Goal: Task Accomplishment & Management: Complete application form

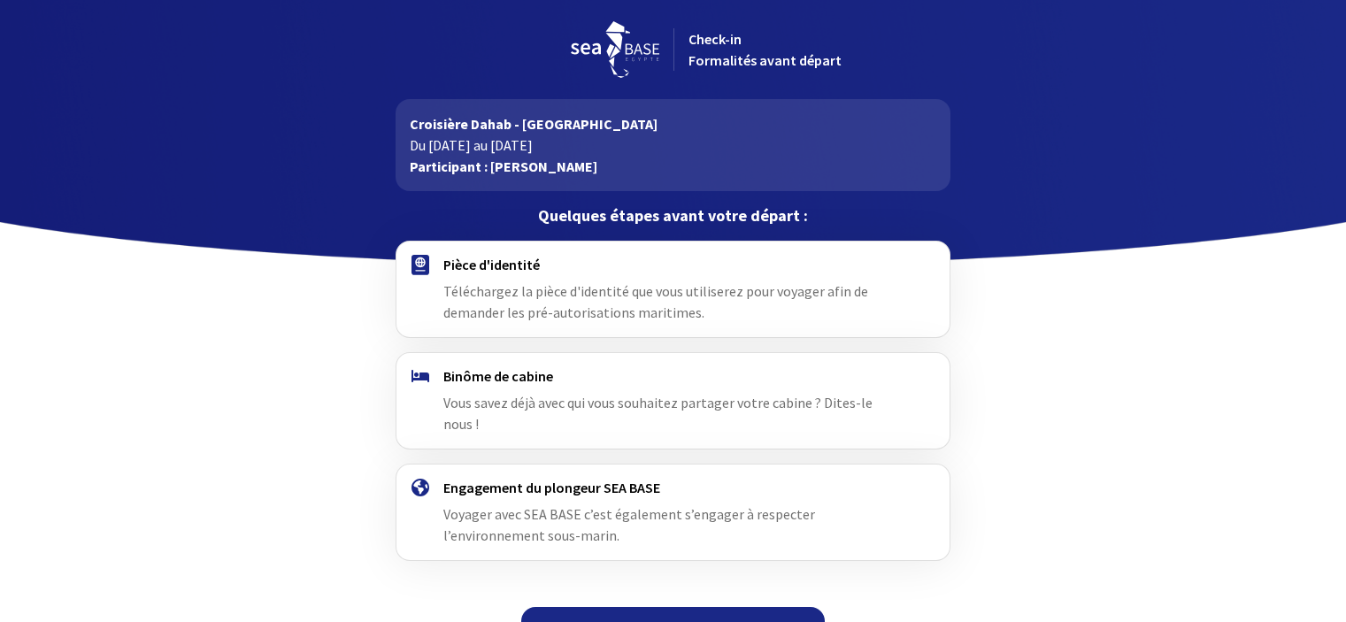
scroll to position [15, 0]
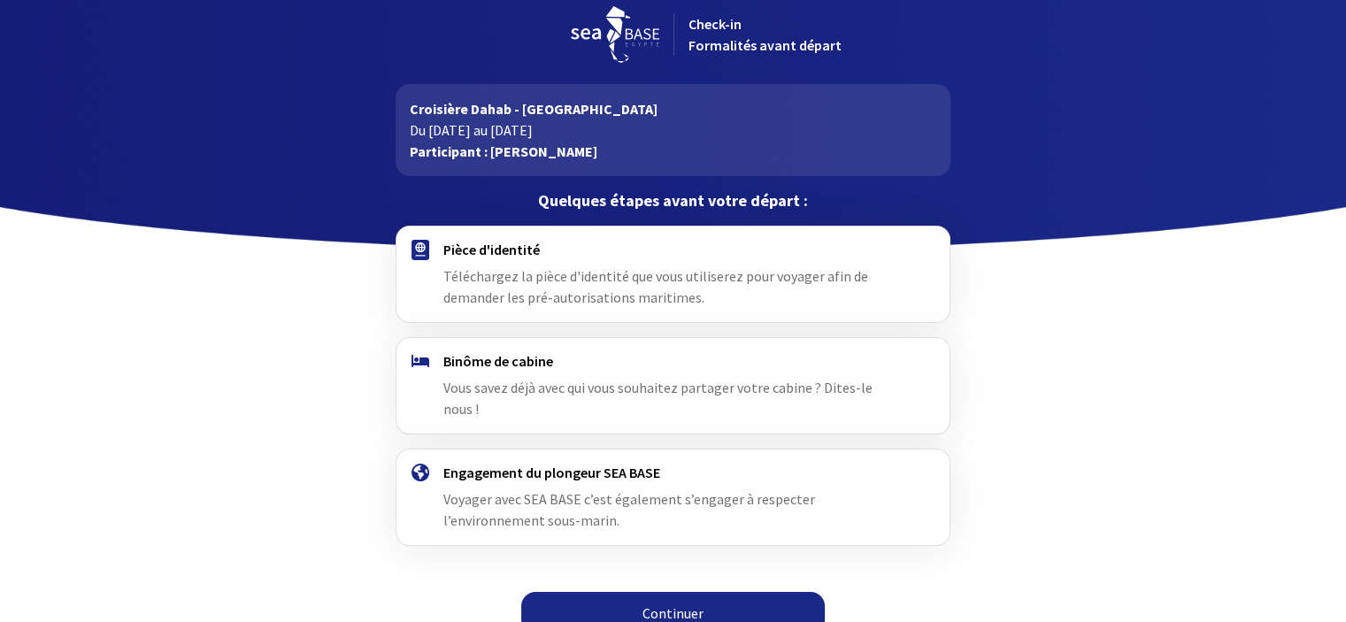
click at [1345, 351] on html "Check-in Formalités avant départ Croisière Dahab - Sinai Du 15/11/2025 au 22/11…" at bounding box center [673, 315] width 1346 height 660
click at [723, 593] on link "Continuer" at bounding box center [673, 613] width 304 height 42
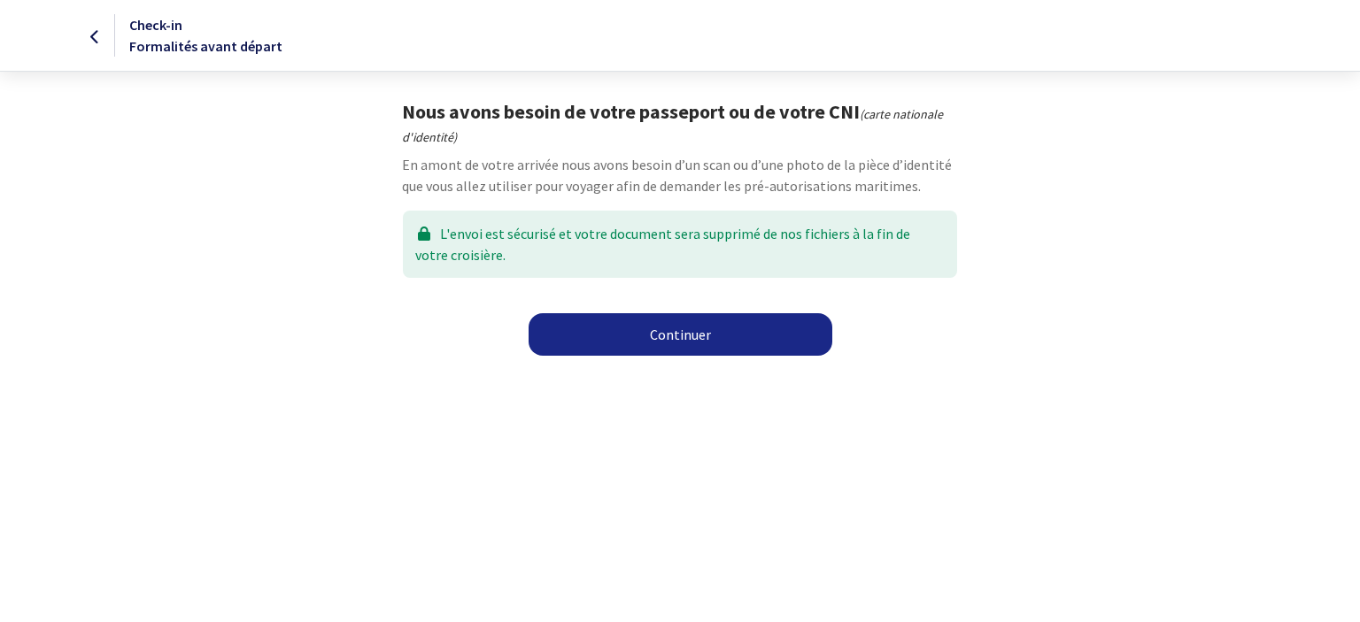
click at [697, 336] on link "Continuer" at bounding box center [680, 334] width 304 height 42
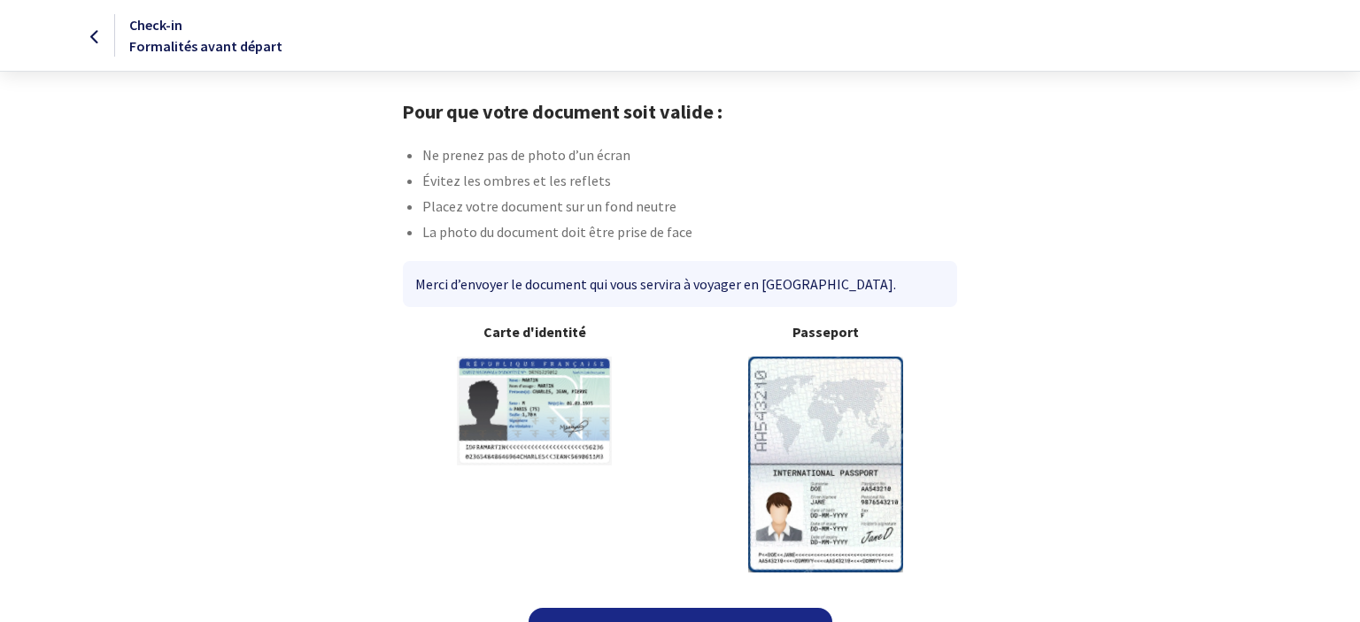
click at [702, 608] on link "Continuer" at bounding box center [680, 629] width 304 height 42
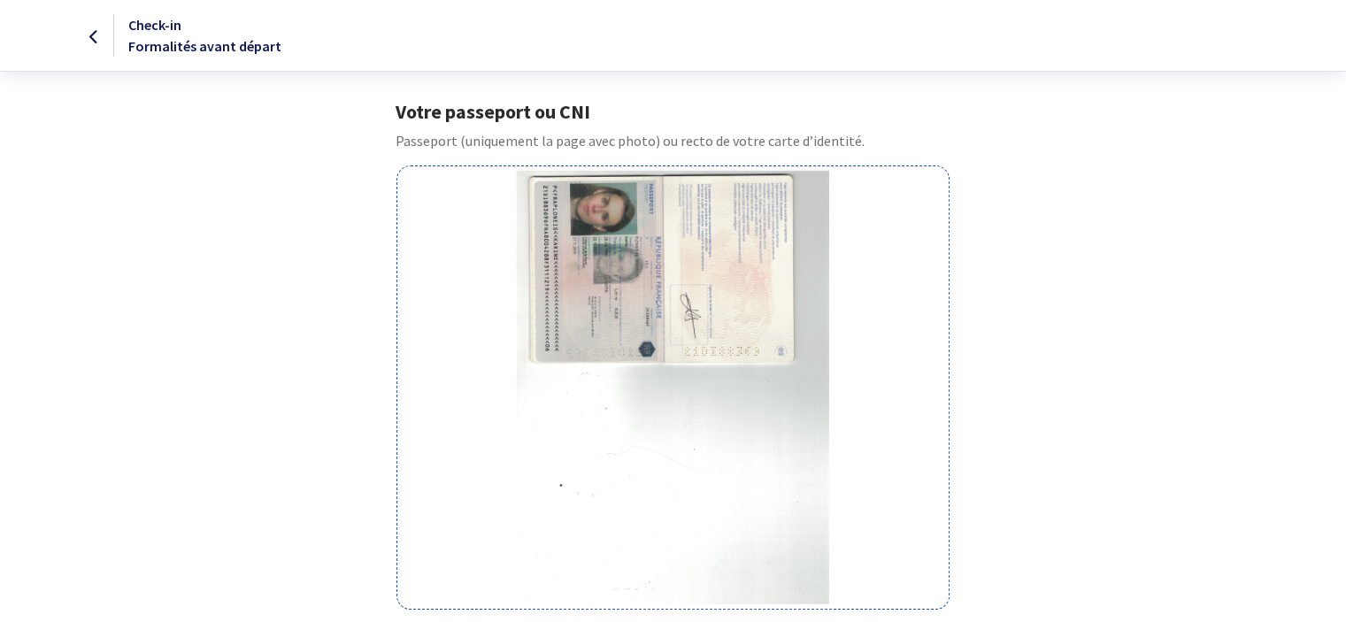
scroll to position [299, 0]
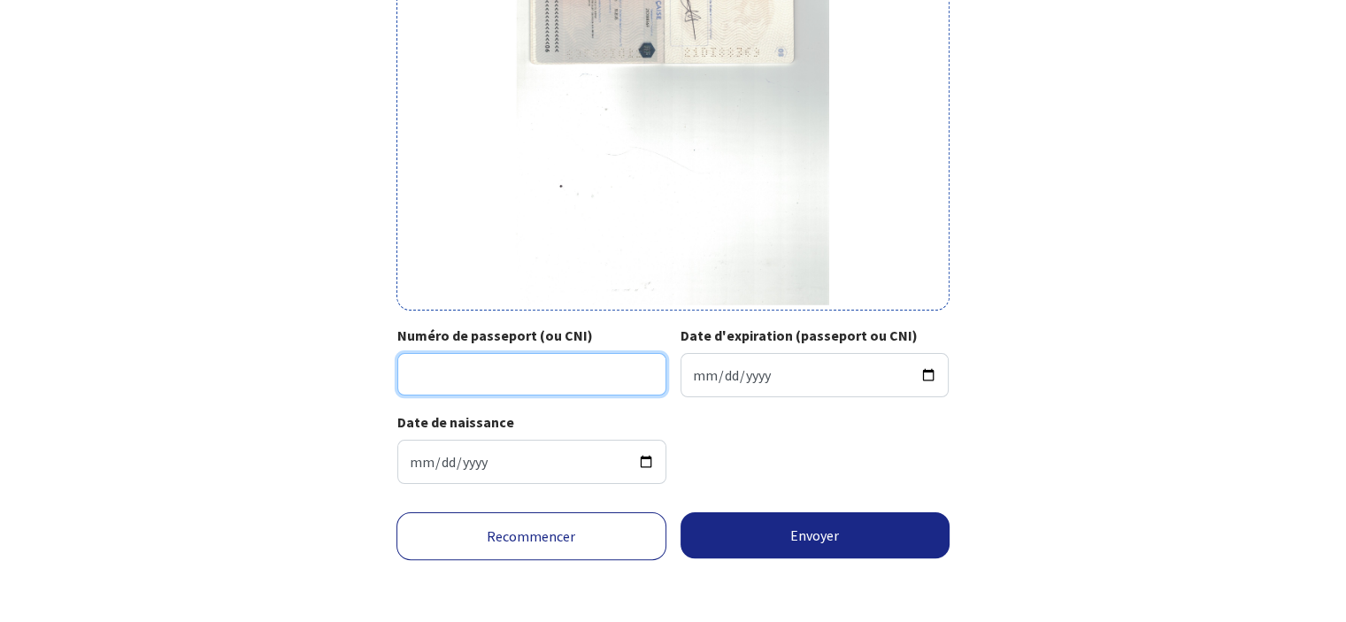
click at [483, 384] on input "Numéro de passeport (ou CNI)" at bounding box center [531, 374] width 269 height 42
type input "21DI88369"
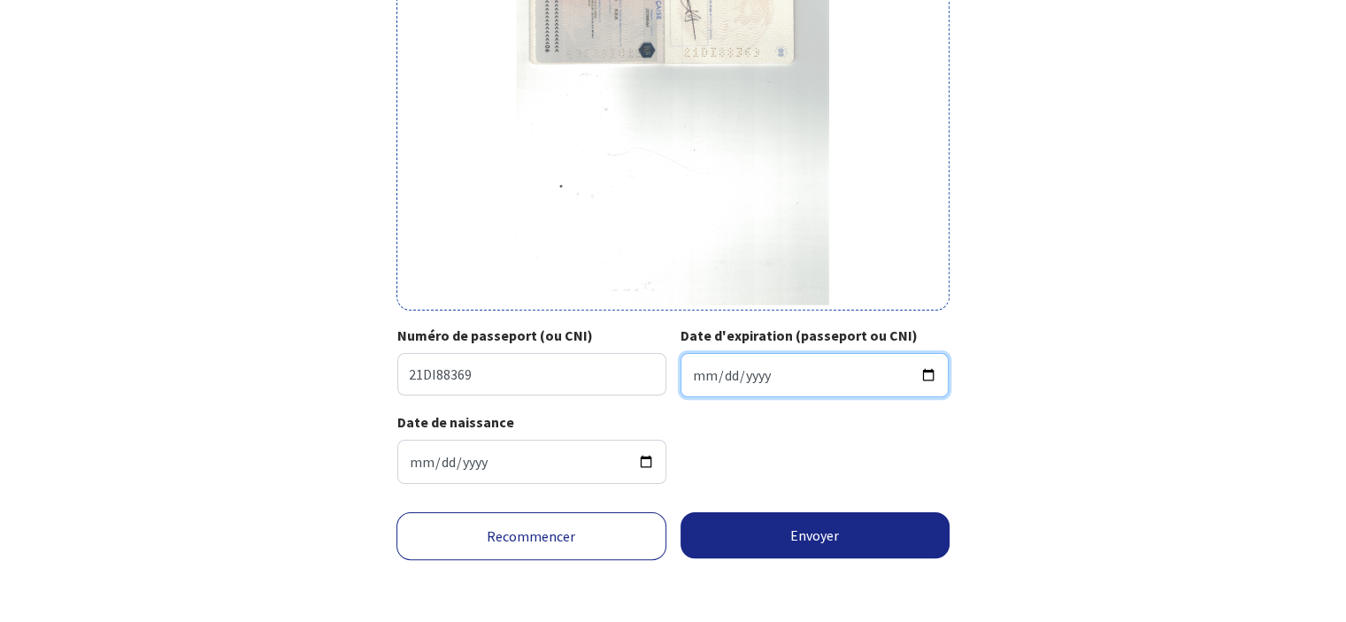
click at [690, 381] on input "Date d'expiration (passeport ou CNI)" at bounding box center [815, 375] width 269 height 44
type input "2031-11-21"
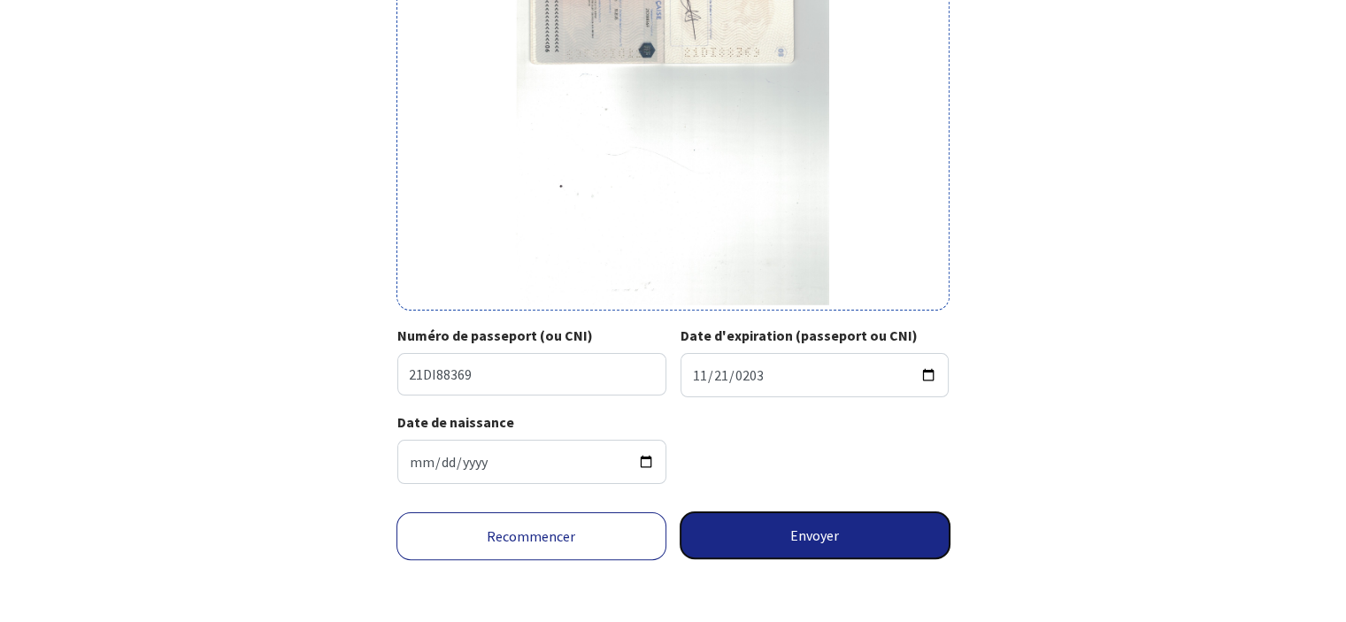
click at [813, 537] on button "Envoyer" at bounding box center [816, 535] width 270 height 46
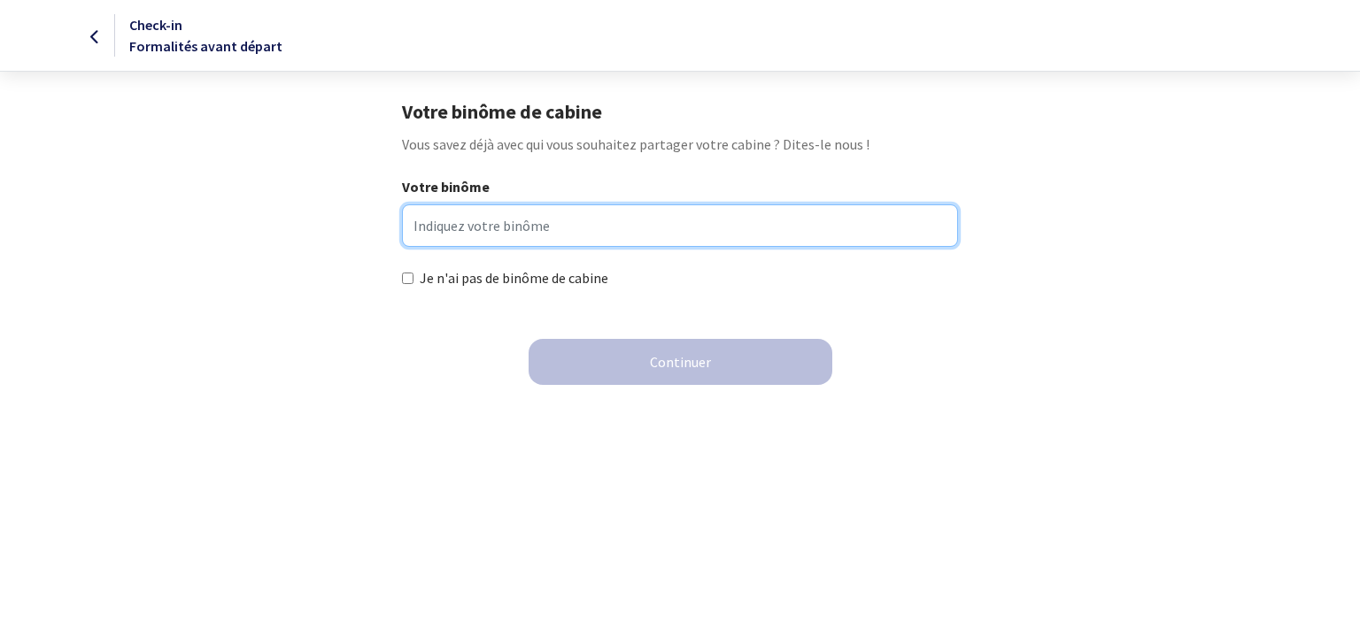
click at [478, 219] on input "Votre binôme" at bounding box center [679, 225] width 555 height 42
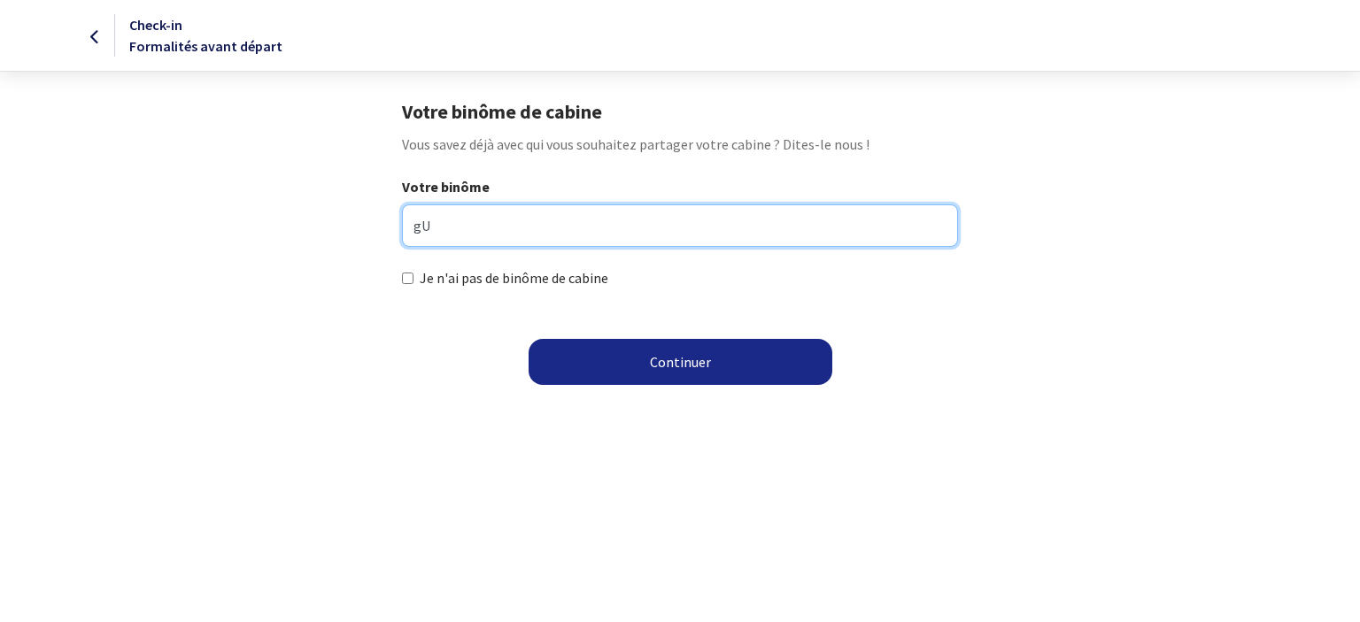
type input "g"
type input "HERVELIN [PERSON_NAME]"
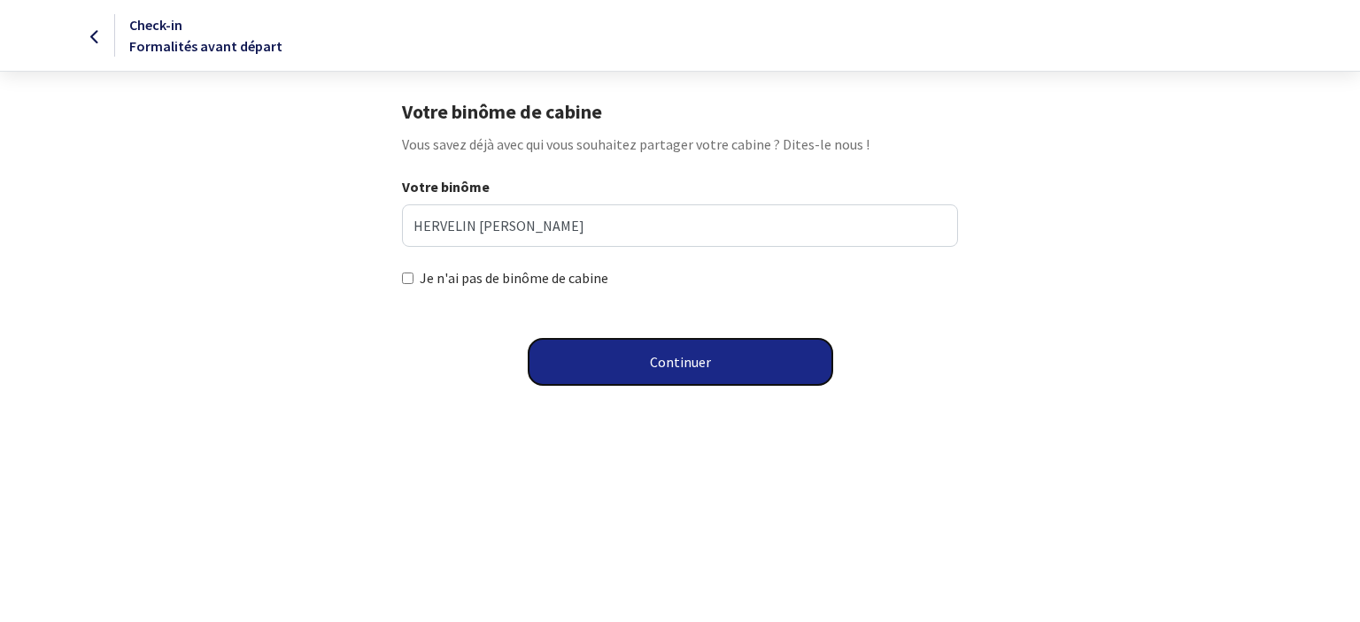
click at [656, 362] on button "Continuer" at bounding box center [680, 362] width 304 height 46
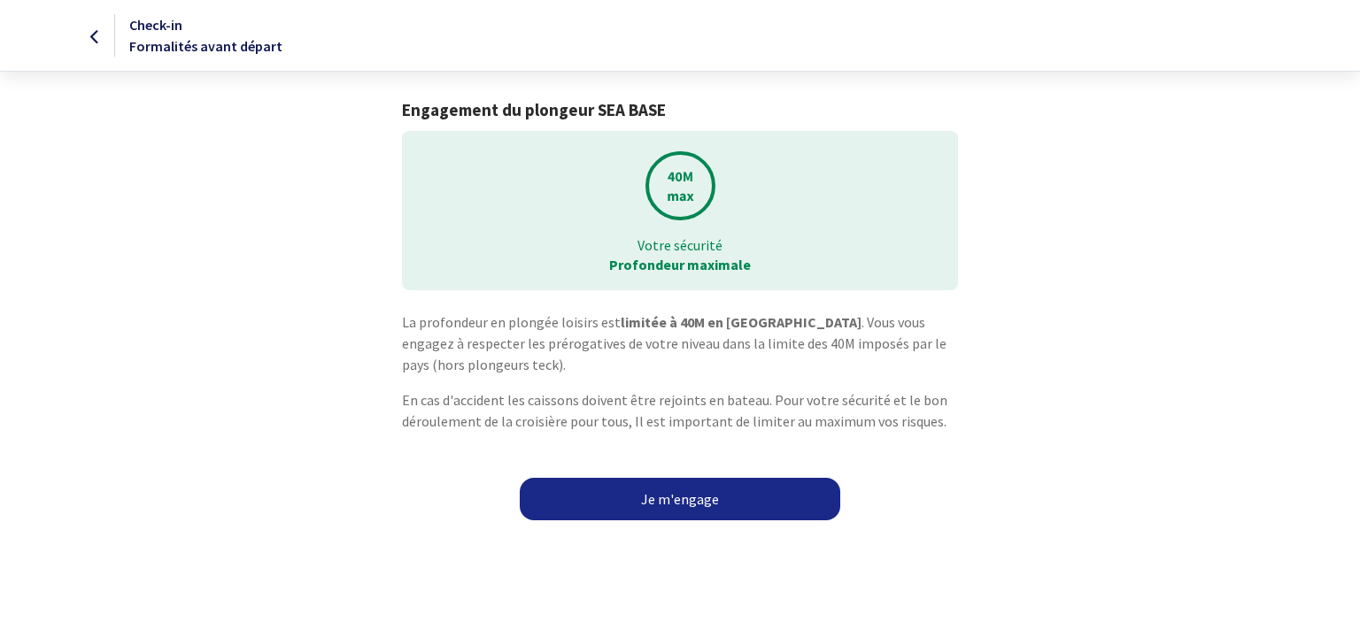
click at [678, 506] on link "Je m'engage" at bounding box center [680, 499] width 320 height 42
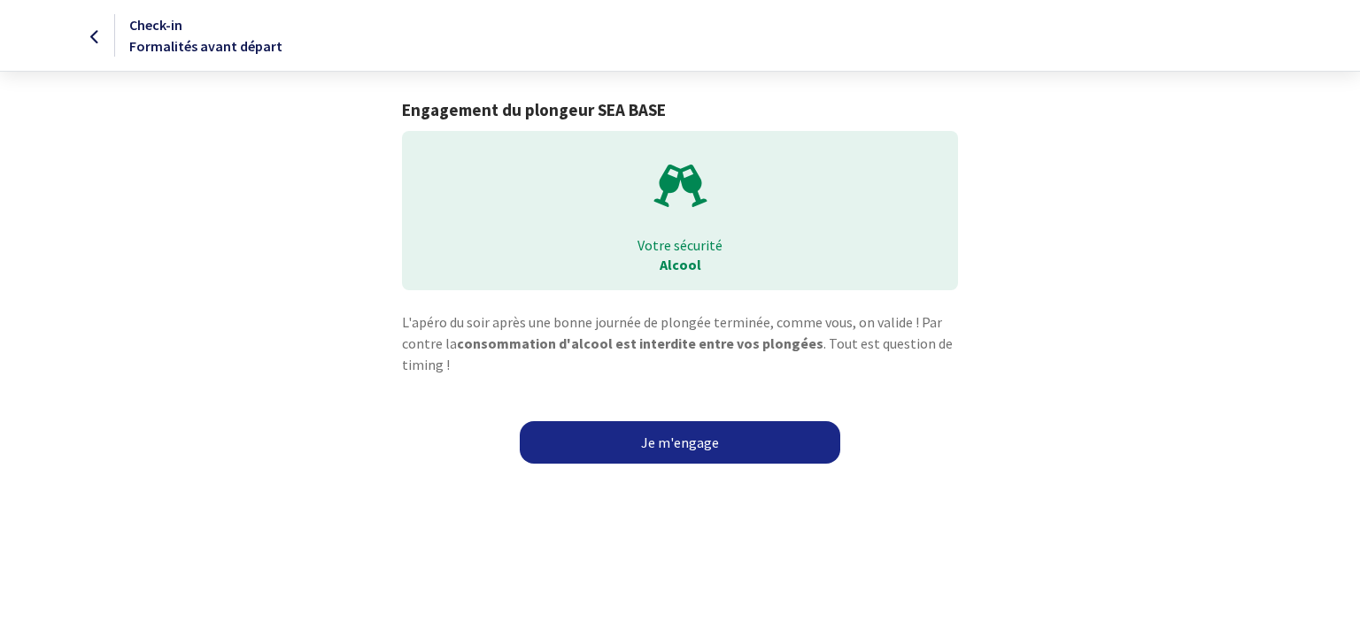
click at [671, 431] on link "Je m'engage" at bounding box center [680, 442] width 320 height 42
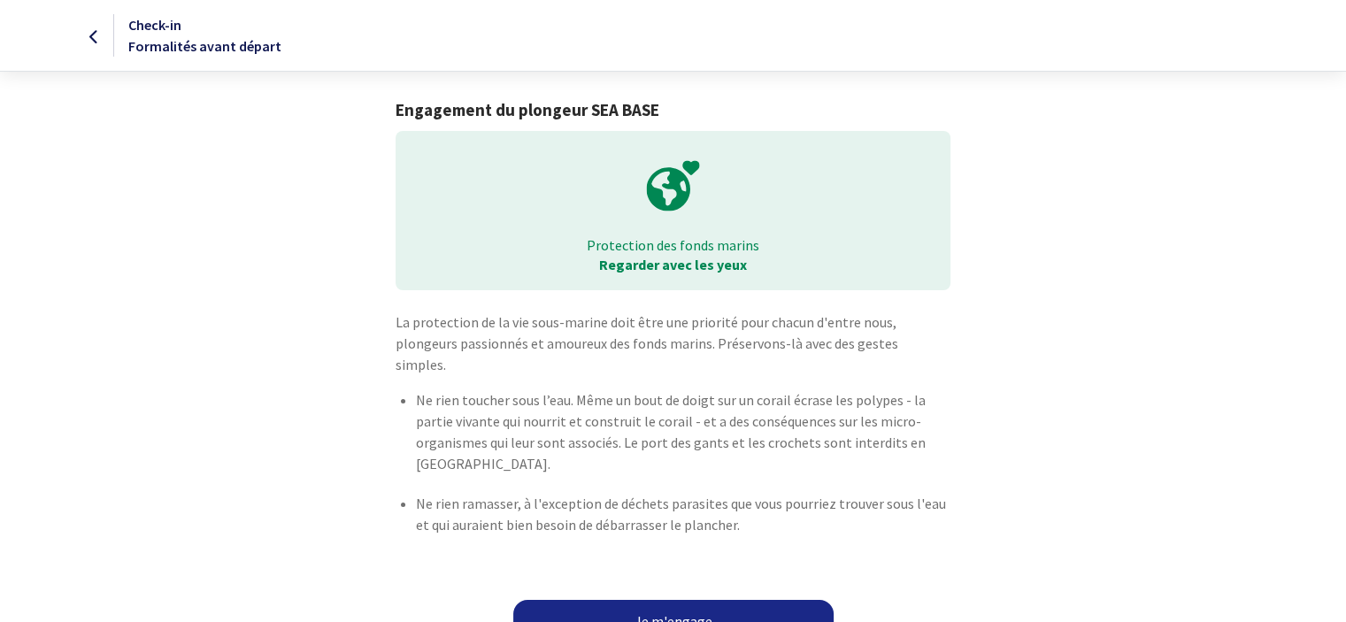
scroll to position [9, 0]
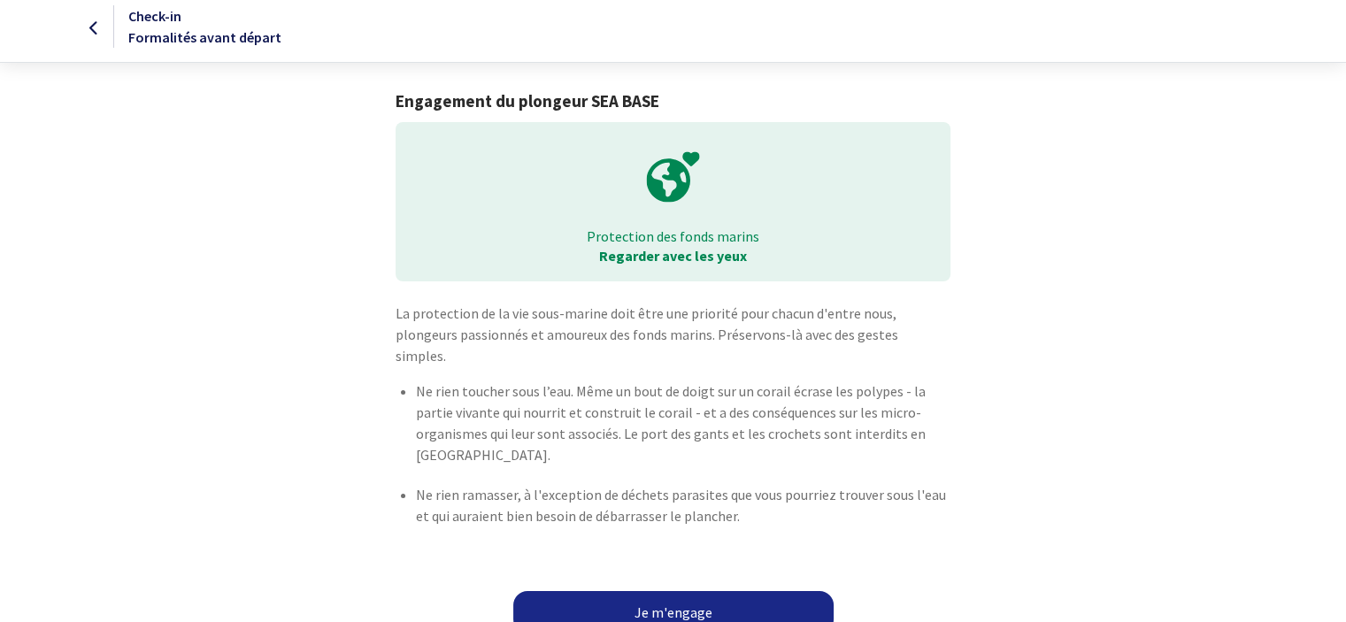
click at [1069, 279] on div "Protection des fonds marins Regarder avec les yeux" at bounding box center [673, 201] width 1000 height 159
click at [668, 594] on link "Je m'engage" at bounding box center [673, 612] width 320 height 42
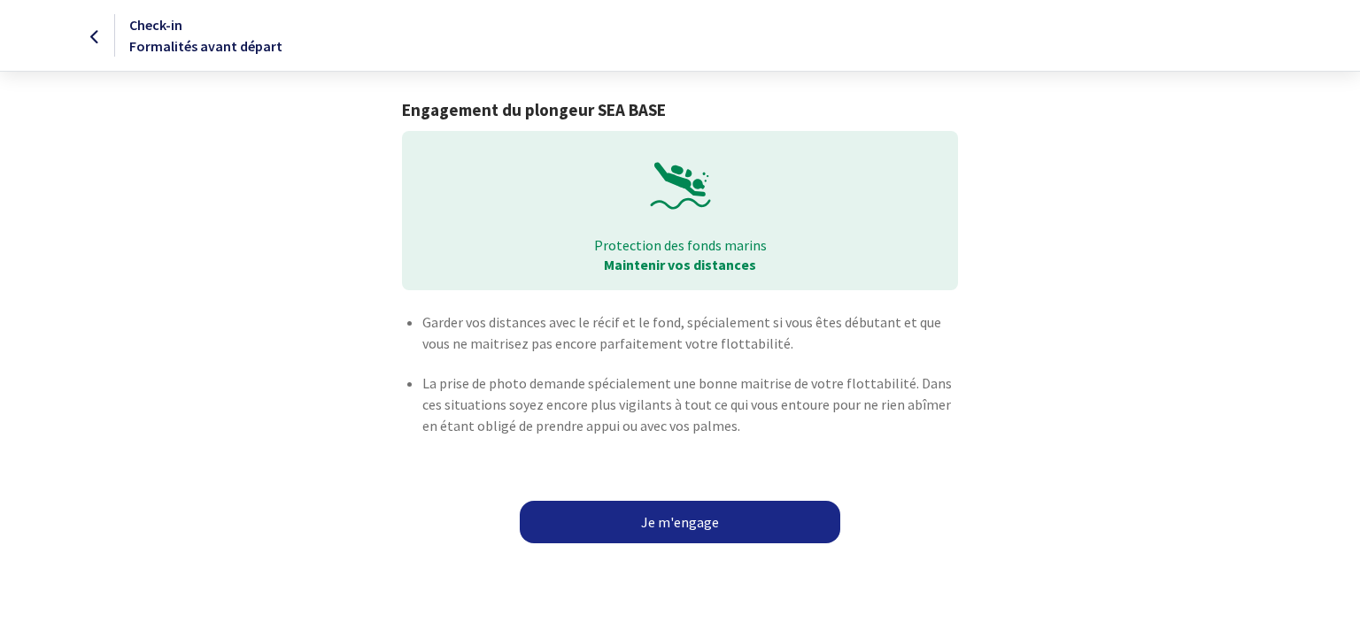
click at [651, 513] on link "Je m'engage" at bounding box center [680, 522] width 320 height 42
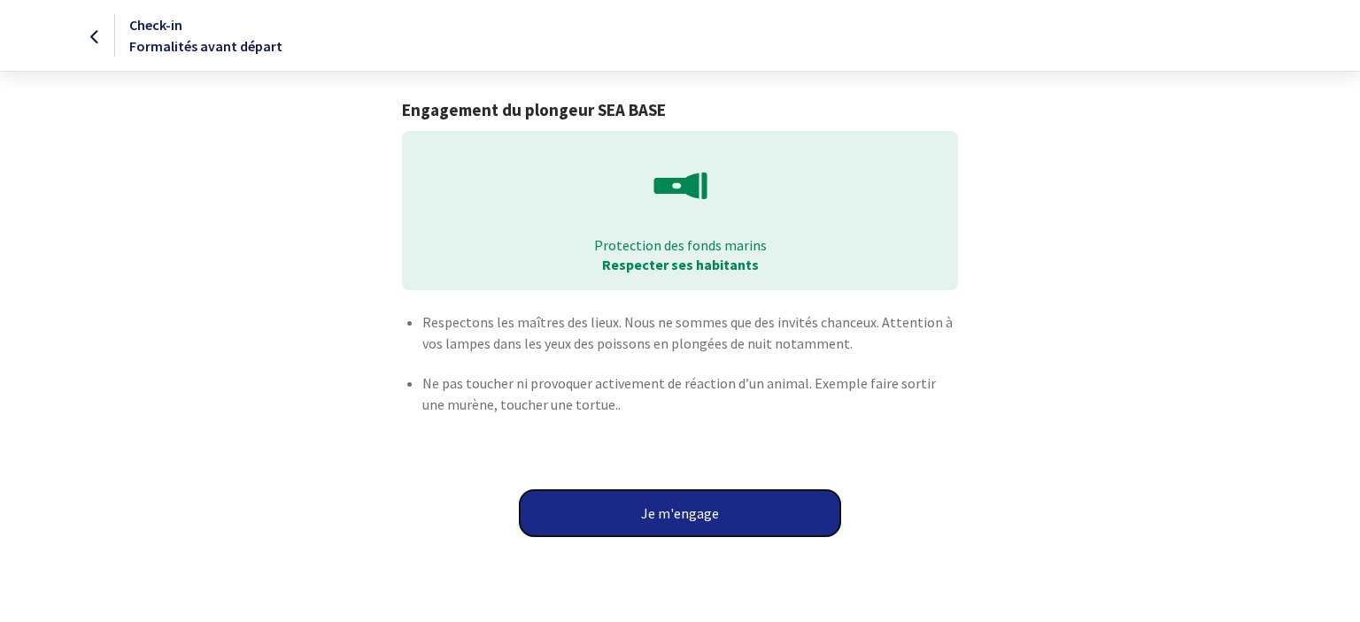
click at [697, 523] on button "Je m'engage" at bounding box center [680, 513] width 320 height 46
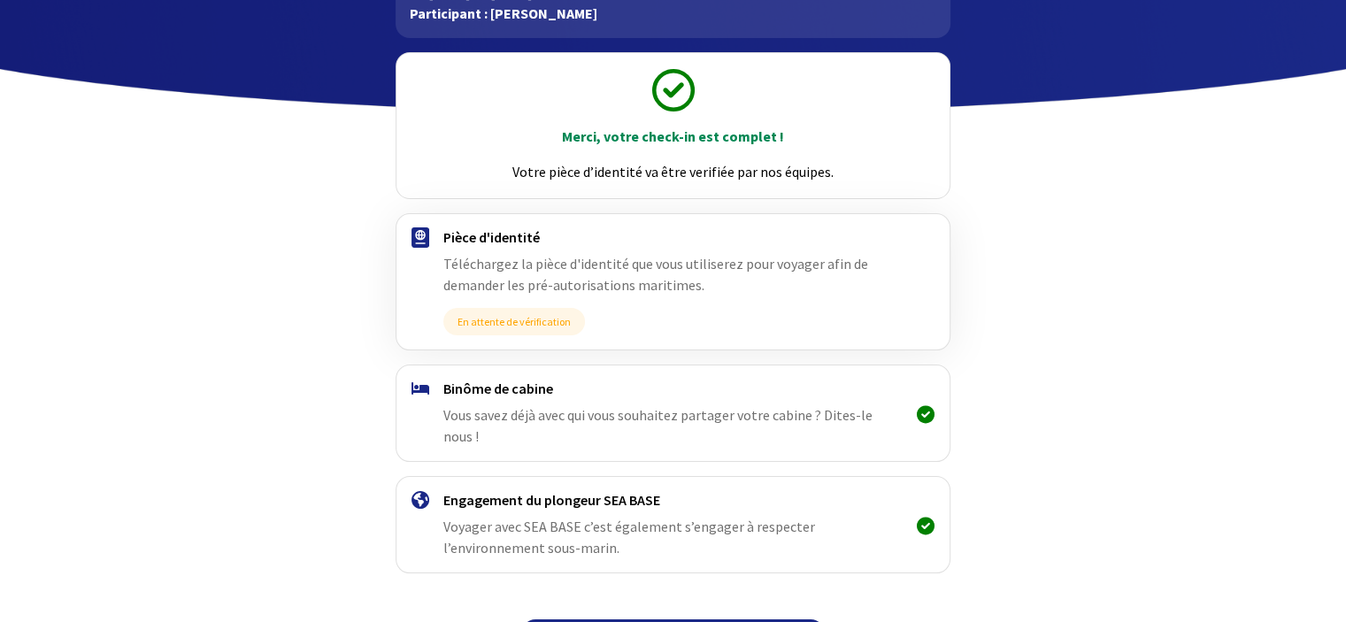
scroll to position [181, 0]
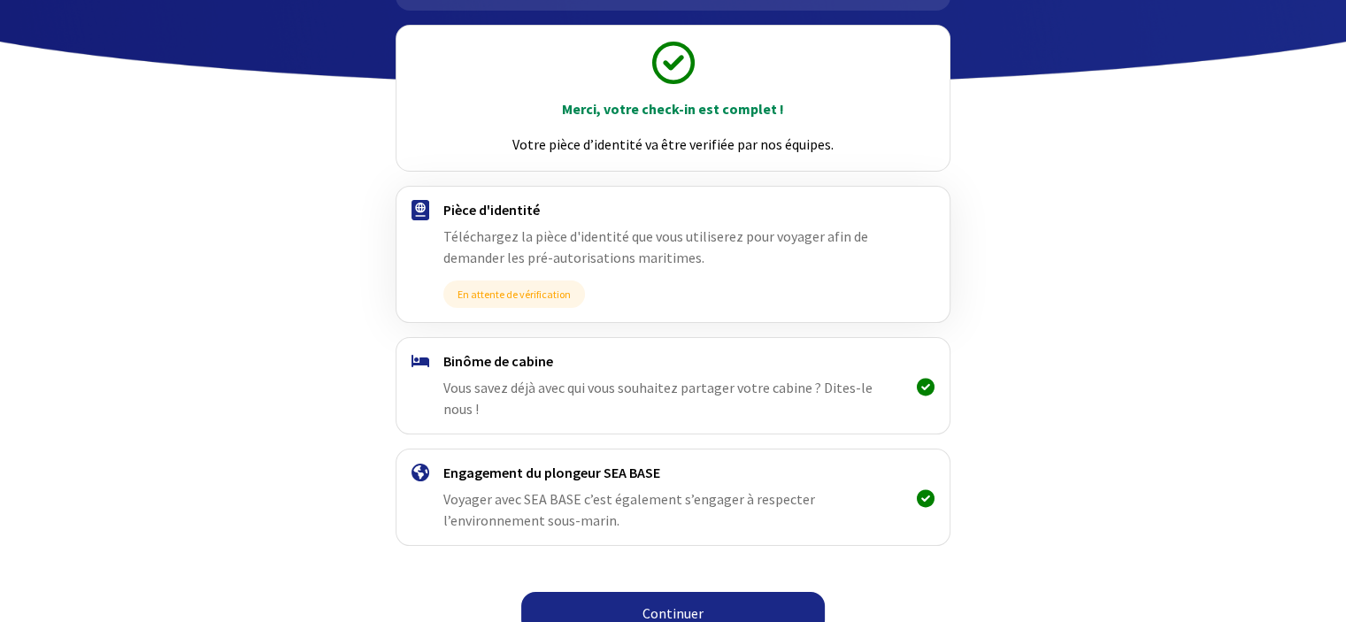
click at [683, 592] on link "Continuer" at bounding box center [673, 613] width 304 height 42
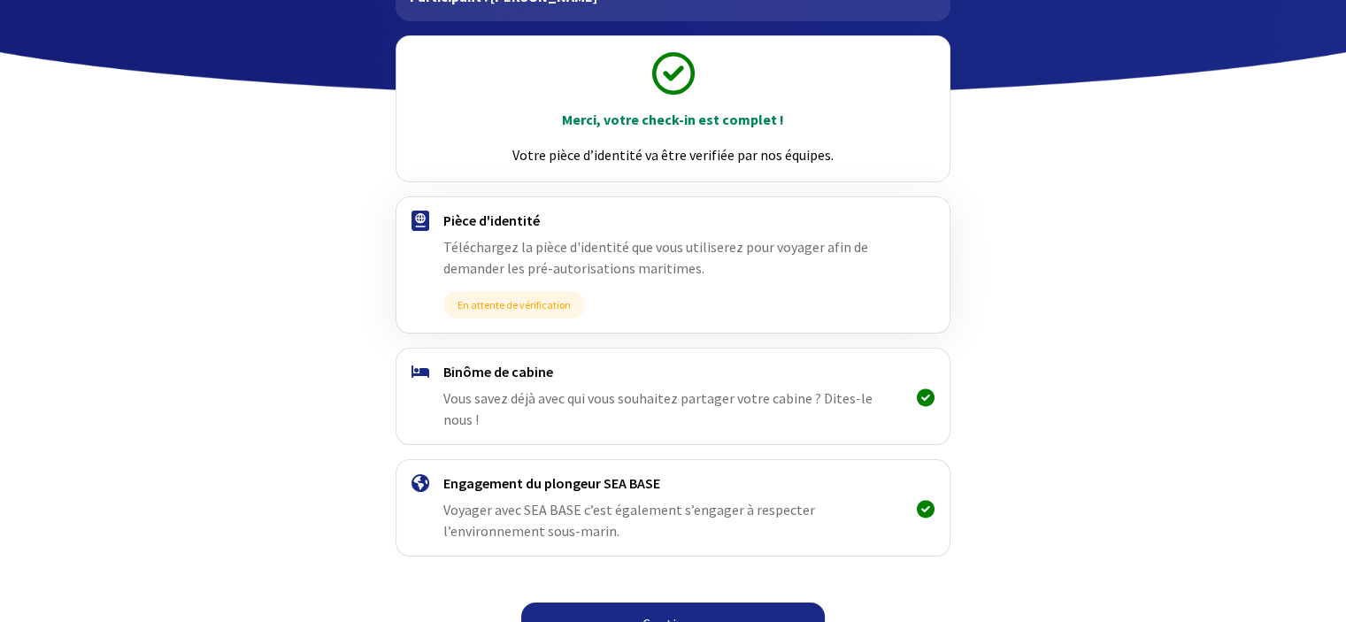
scroll to position [181, 0]
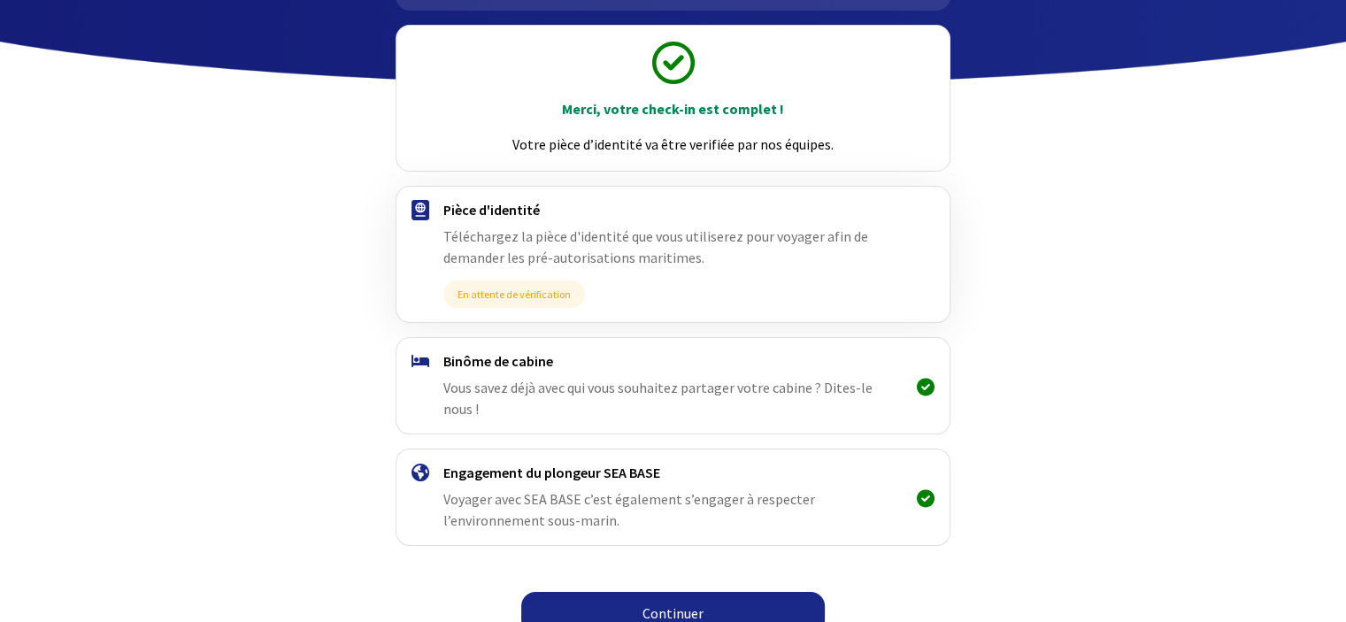
click at [728, 592] on link "Continuer" at bounding box center [673, 613] width 304 height 42
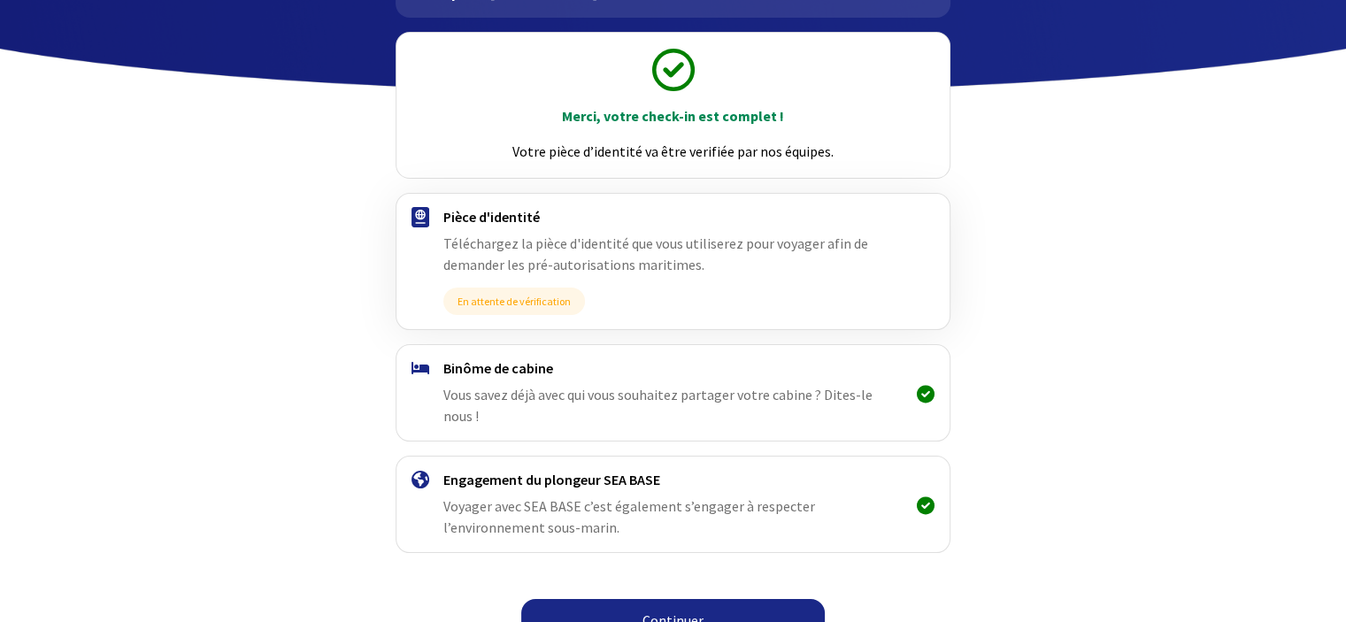
scroll to position [181, 0]
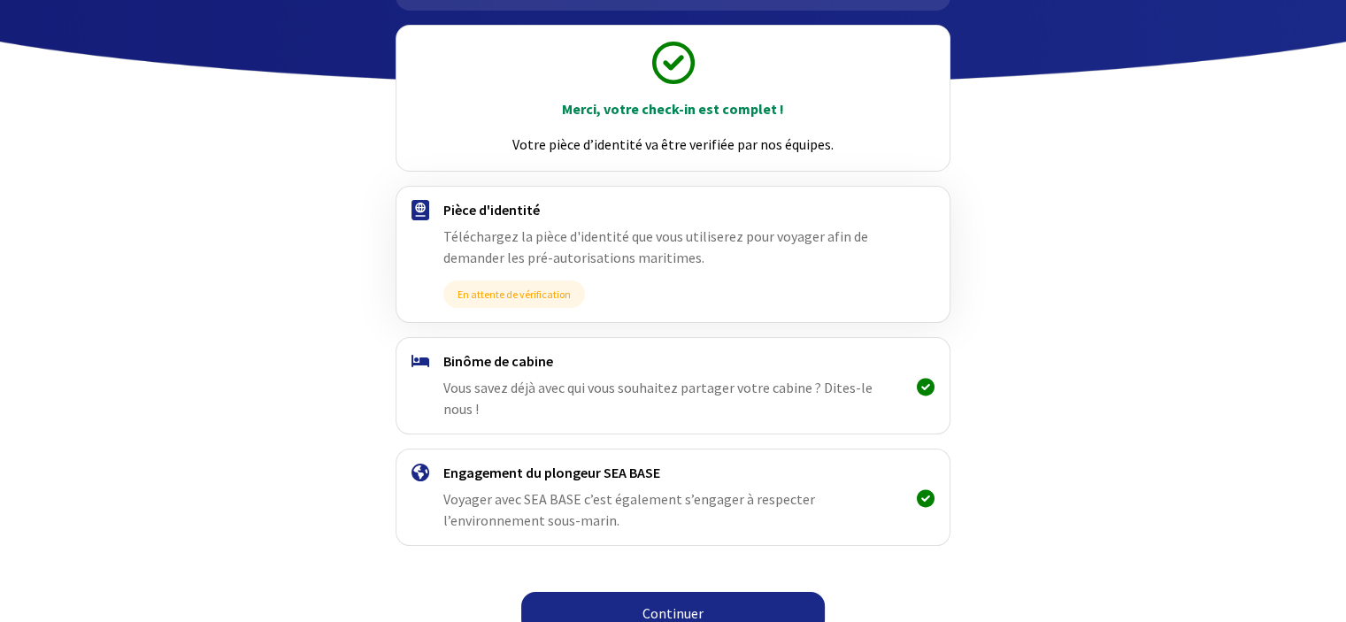
click at [640, 592] on link "Continuer" at bounding box center [673, 613] width 304 height 42
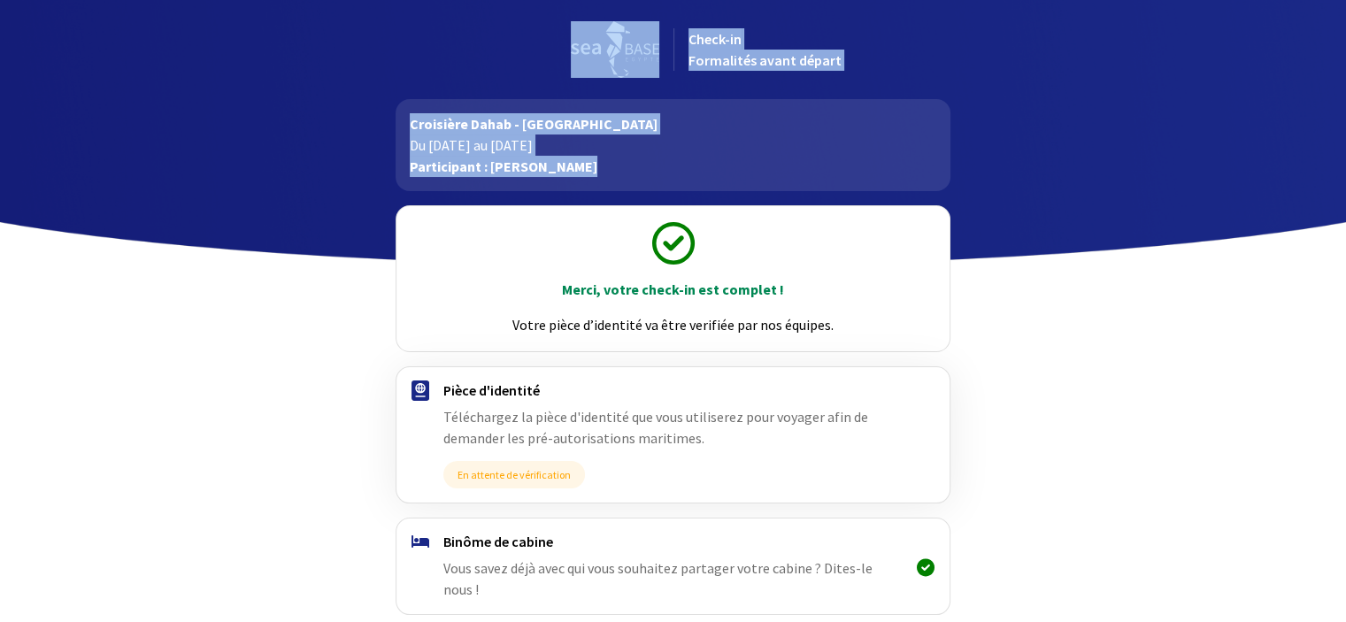
drag, startPoint x: 1344, startPoint y: 63, endPoint x: 1359, endPoint y: 229, distance: 167.1
click at [1345, 229] on html "Check-in Formalités avant départ Croisière Dahab - Sinai Du 15/11/2025 au 22/11…" at bounding box center [673, 413] width 1346 height 826
click at [1011, 148] on div at bounding box center [673, 133] width 1346 height 266
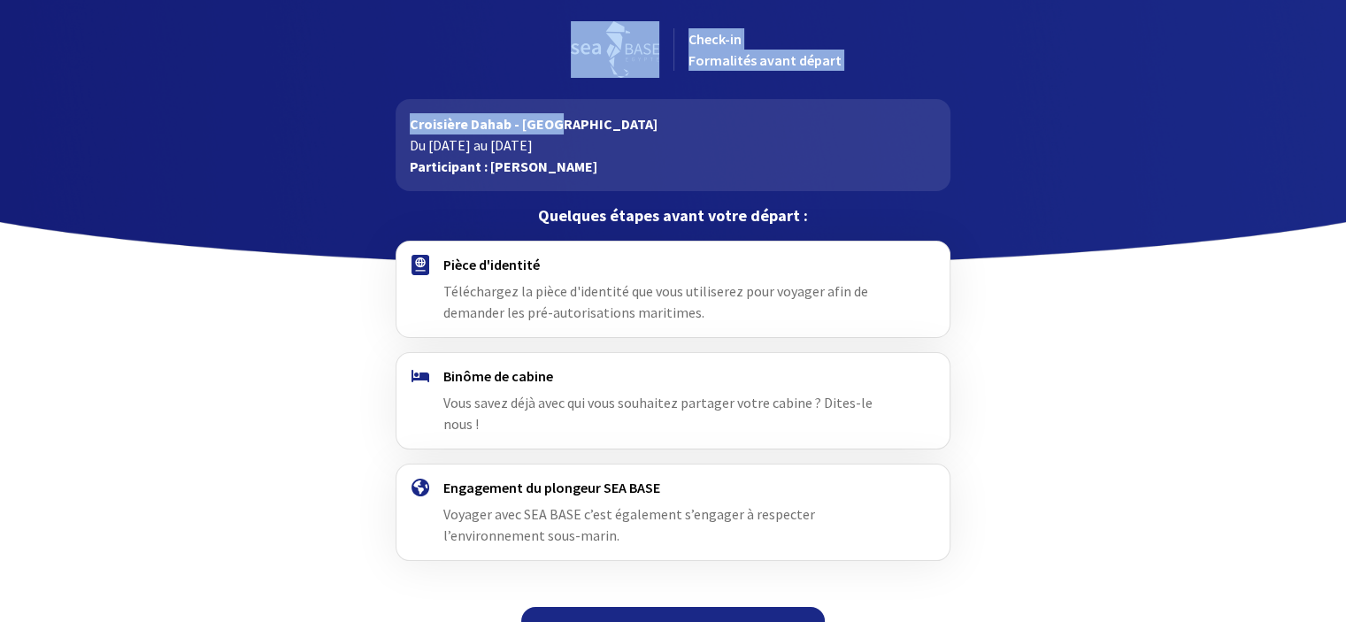
drag, startPoint x: 1344, startPoint y: 69, endPoint x: 1359, endPoint y: 120, distance: 53.3
click at [1345, 120] on html "Check-in Formalités avant départ Croisière Dahab - Sinai Du [DATE] au [DATE] Pa…" at bounding box center [673, 330] width 1346 height 660
click at [657, 609] on link "Continuer" at bounding box center [673, 628] width 304 height 42
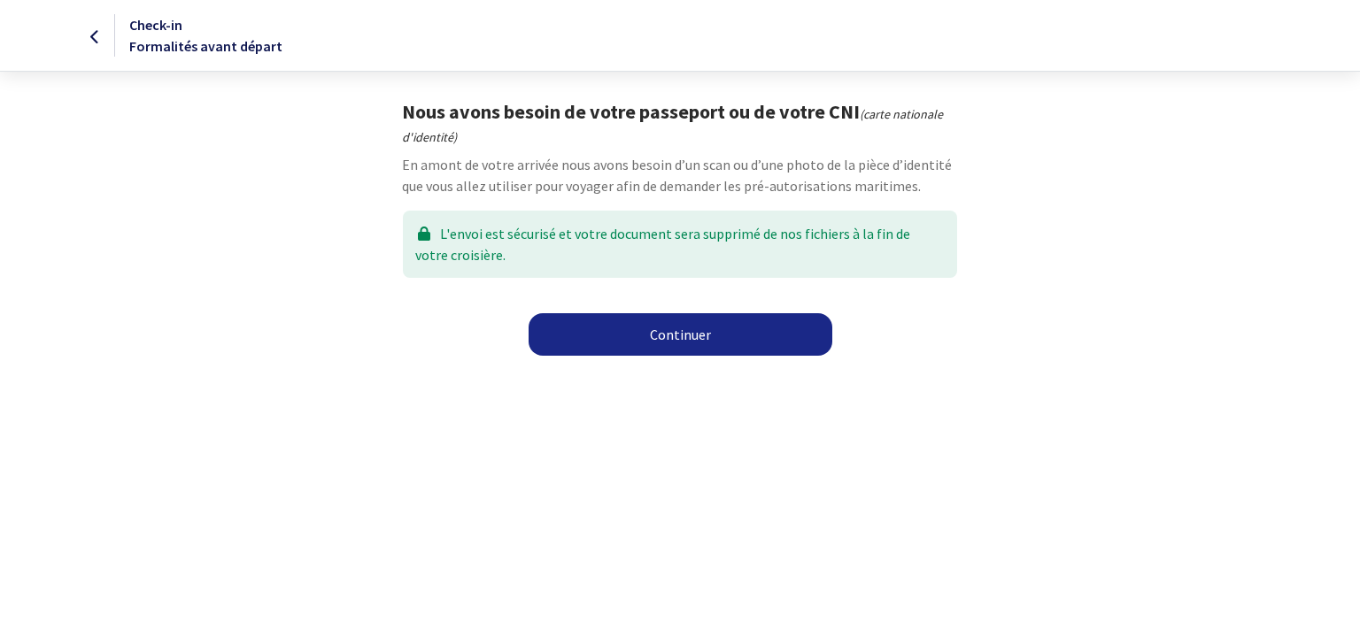
click at [659, 328] on link "Continuer" at bounding box center [680, 334] width 304 height 42
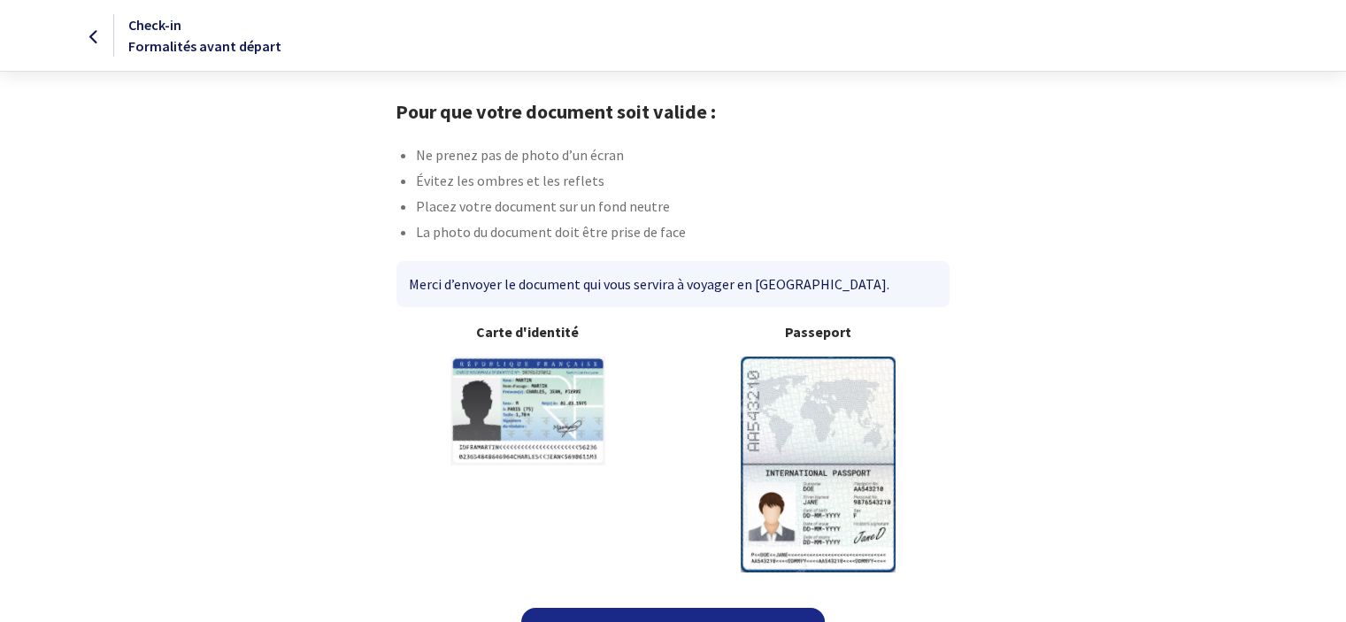
click at [845, 465] on img at bounding box center [818, 464] width 155 height 215
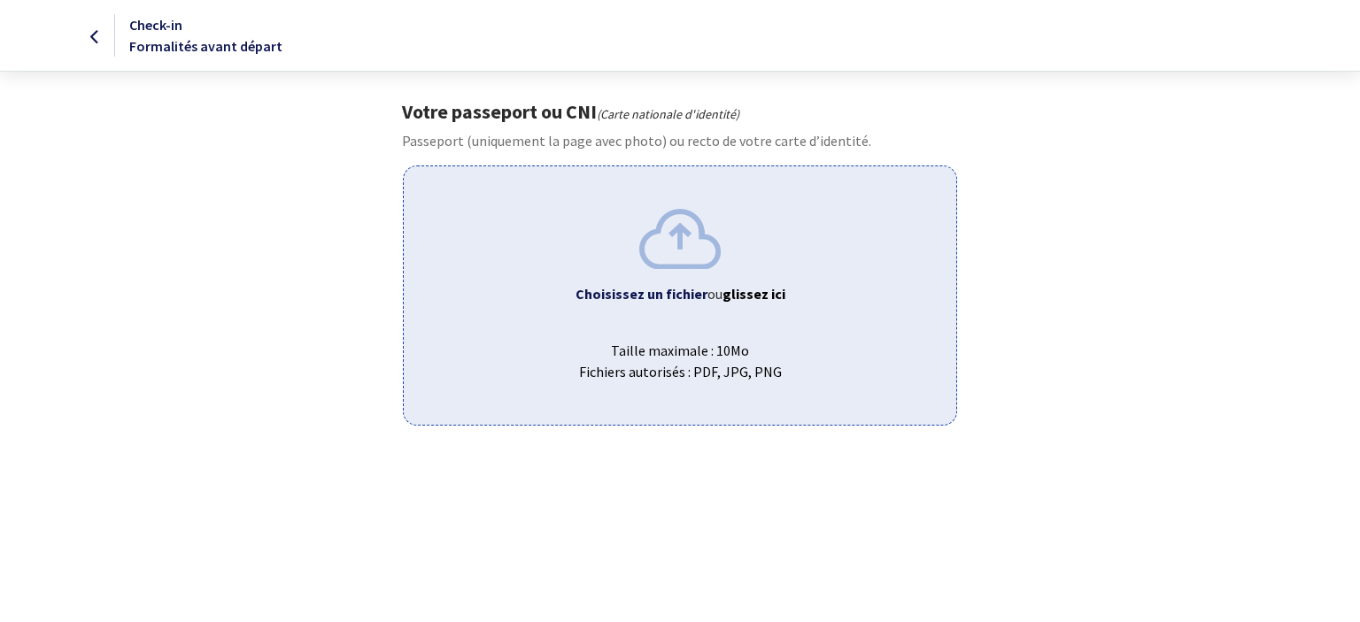
click at [616, 300] on b "Choisissez un fichier" at bounding box center [641, 294] width 132 height 18
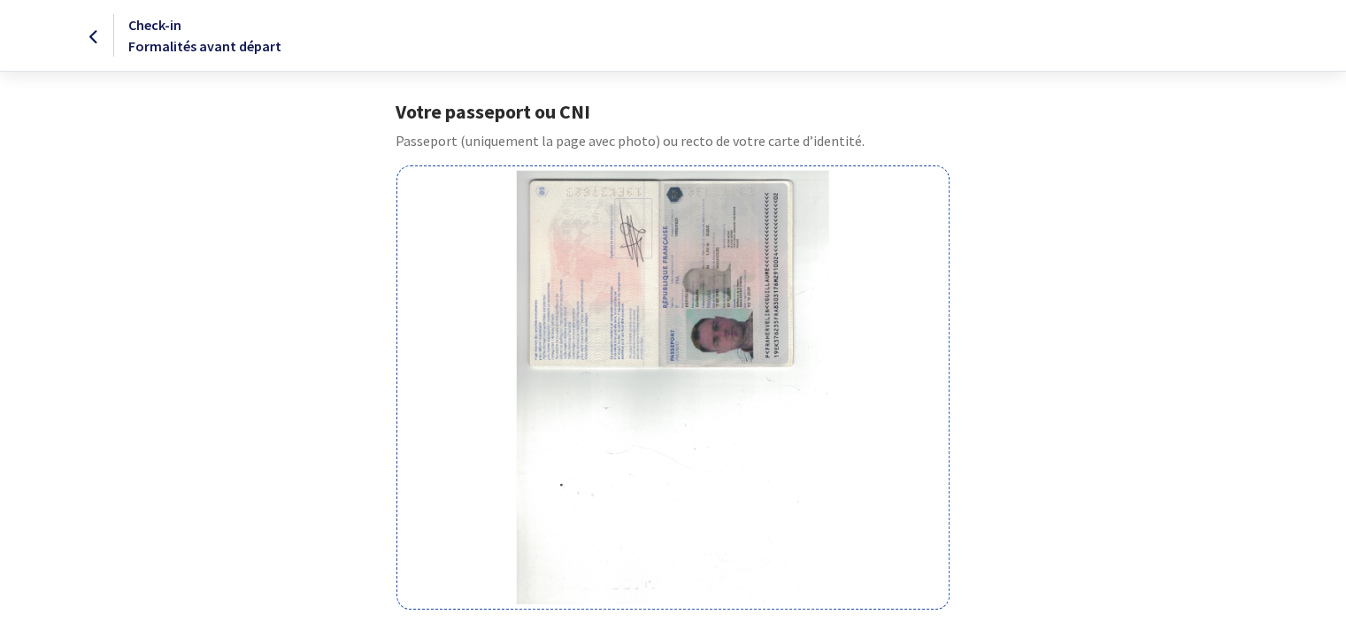
scroll to position [299, 0]
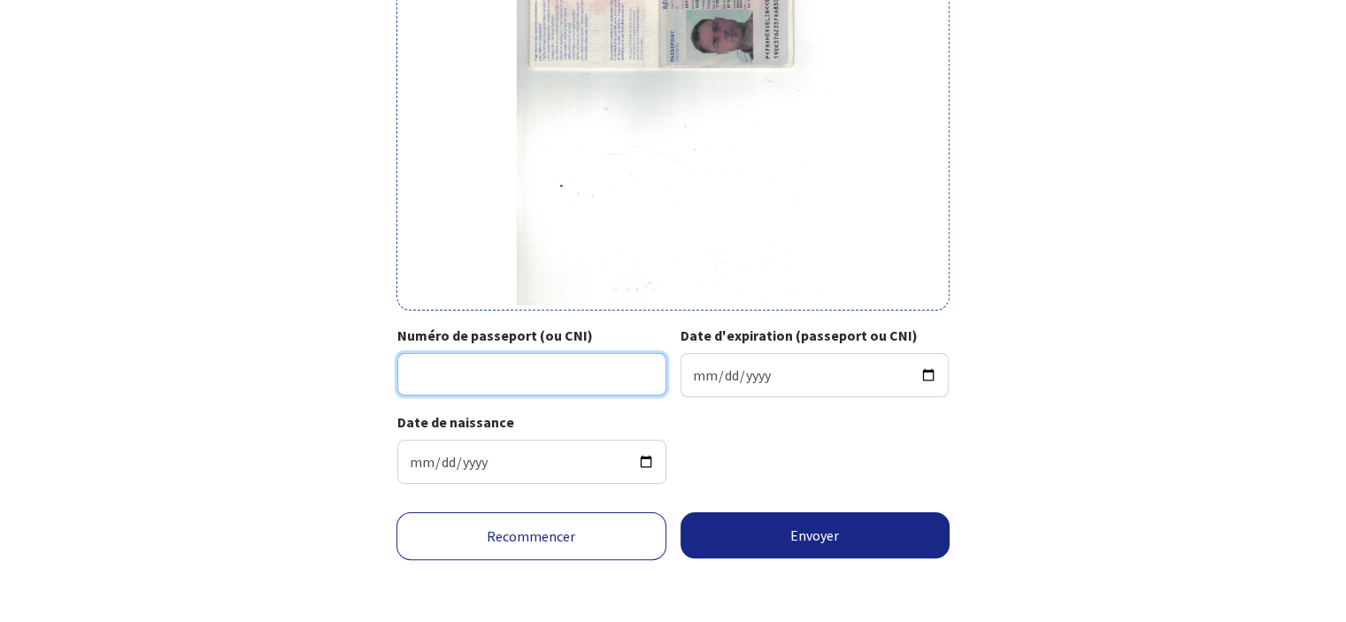
click at [458, 383] on input "Numéro de passeport (ou CNI)" at bounding box center [531, 374] width 269 height 42
type input "19EK37623"
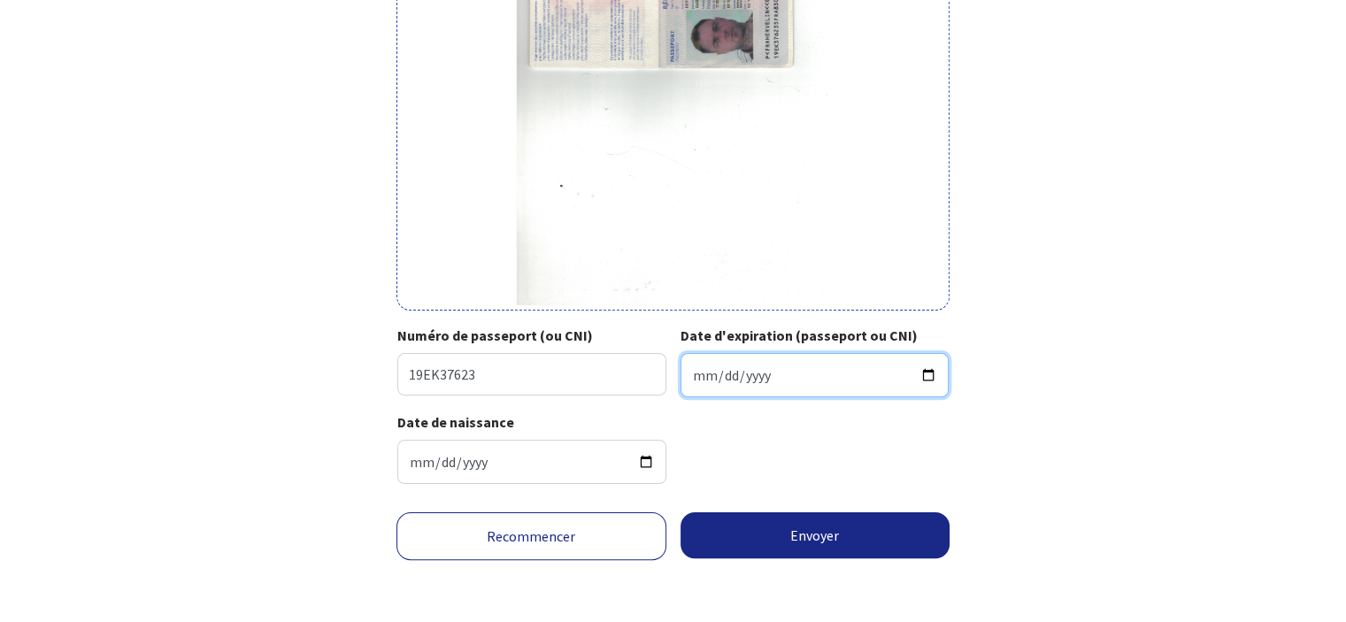
click at [697, 373] on input "Date d'expiration (passeport ou CNI)" at bounding box center [815, 375] width 269 height 44
click at [701, 371] on input "Date d'expiration (passeport ou CNI)" at bounding box center [815, 375] width 269 height 44
type input "2029-10-02"
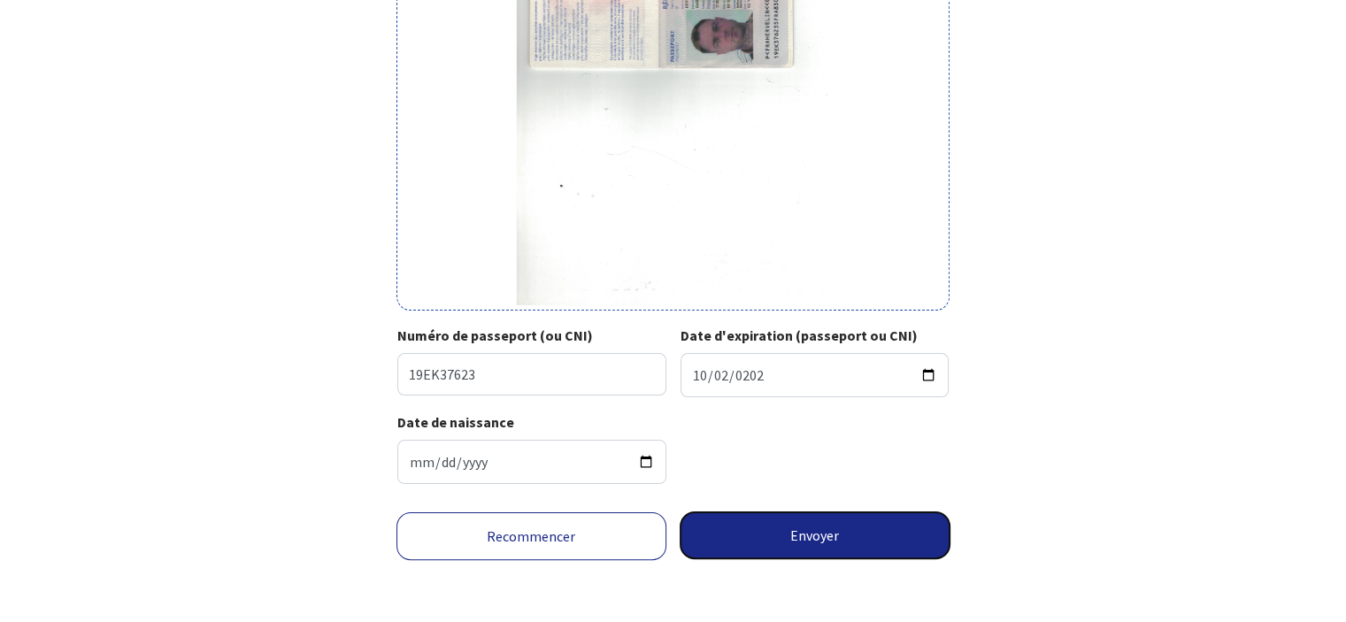
click at [764, 528] on button "Envoyer" at bounding box center [816, 535] width 270 height 46
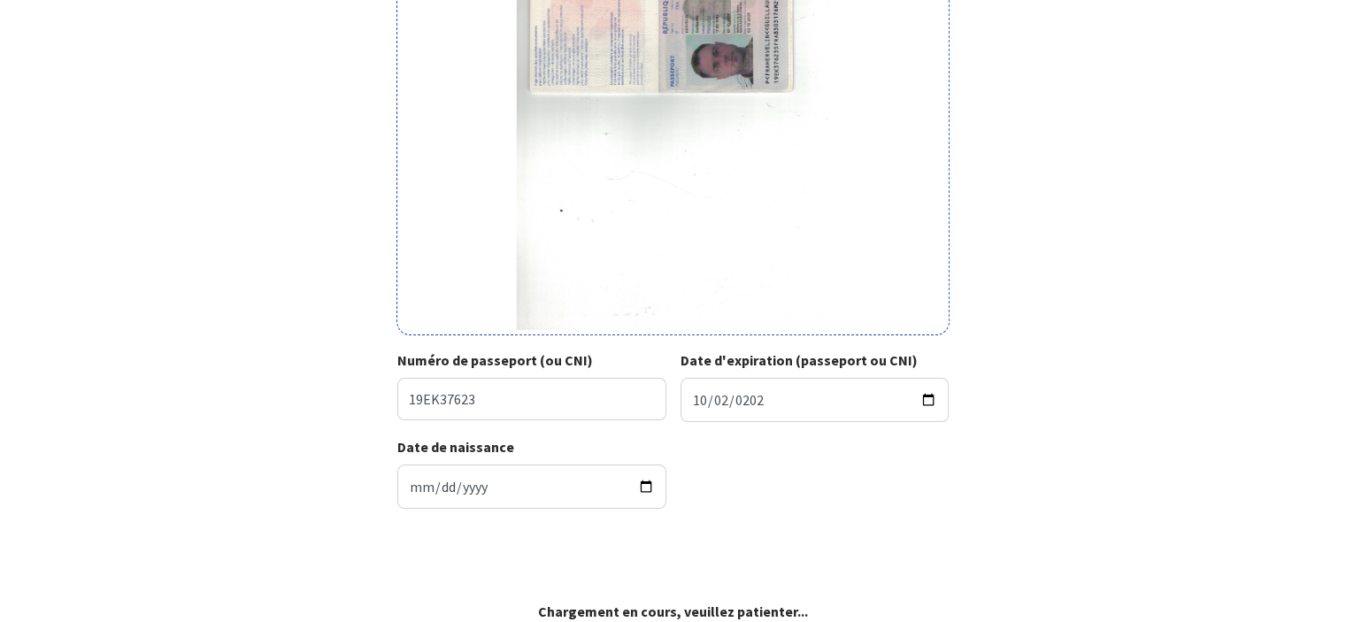
scroll to position [273, 0]
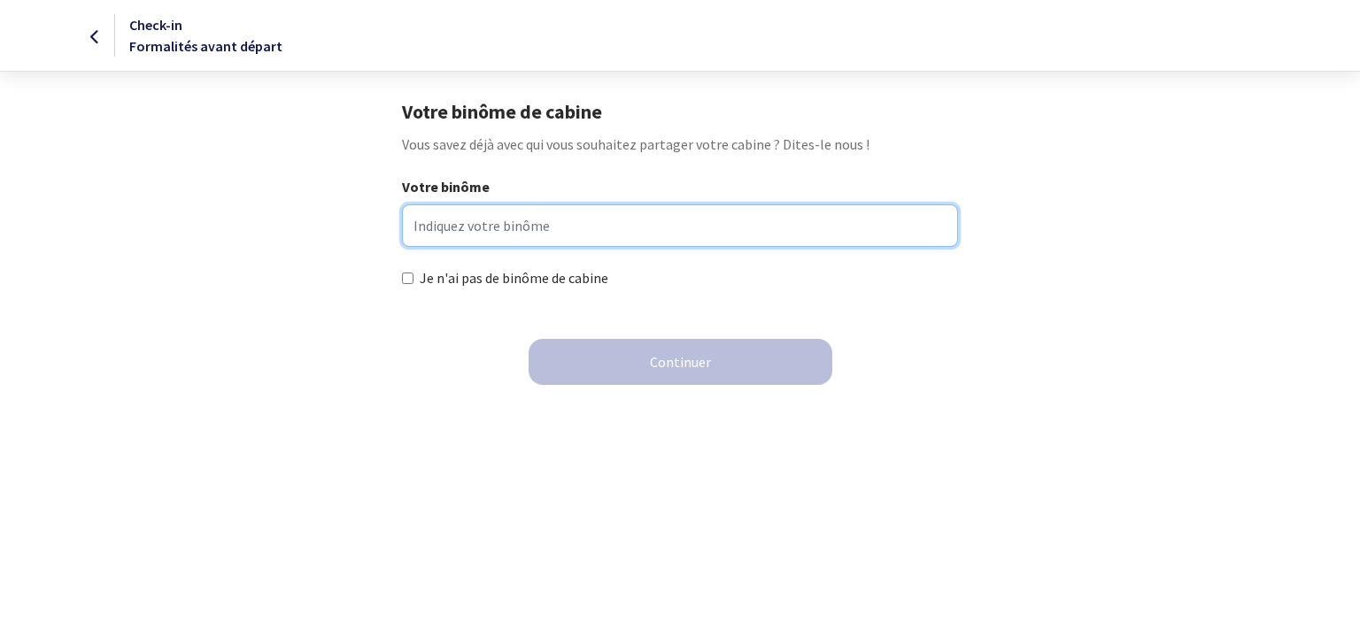
click at [451, 216] on input "Votre binôme" at bounding box center [679, 225] width 555 height 42
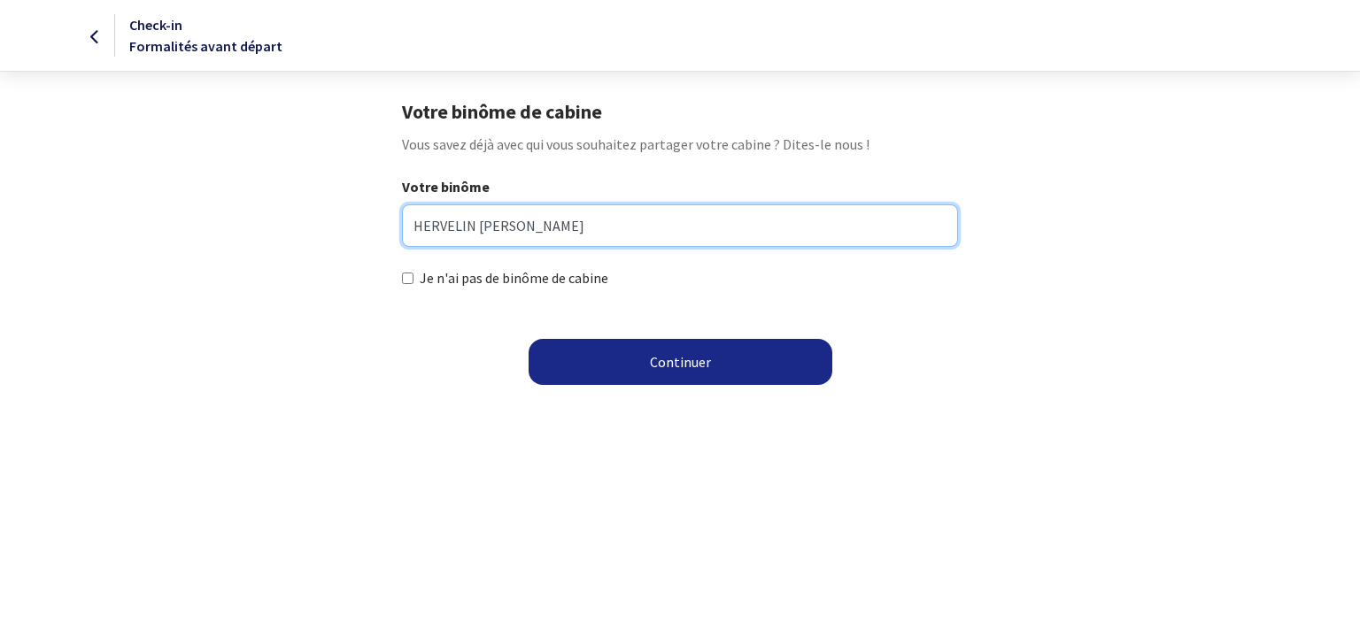
type input "HERVELIN [PERSON_NAME]"
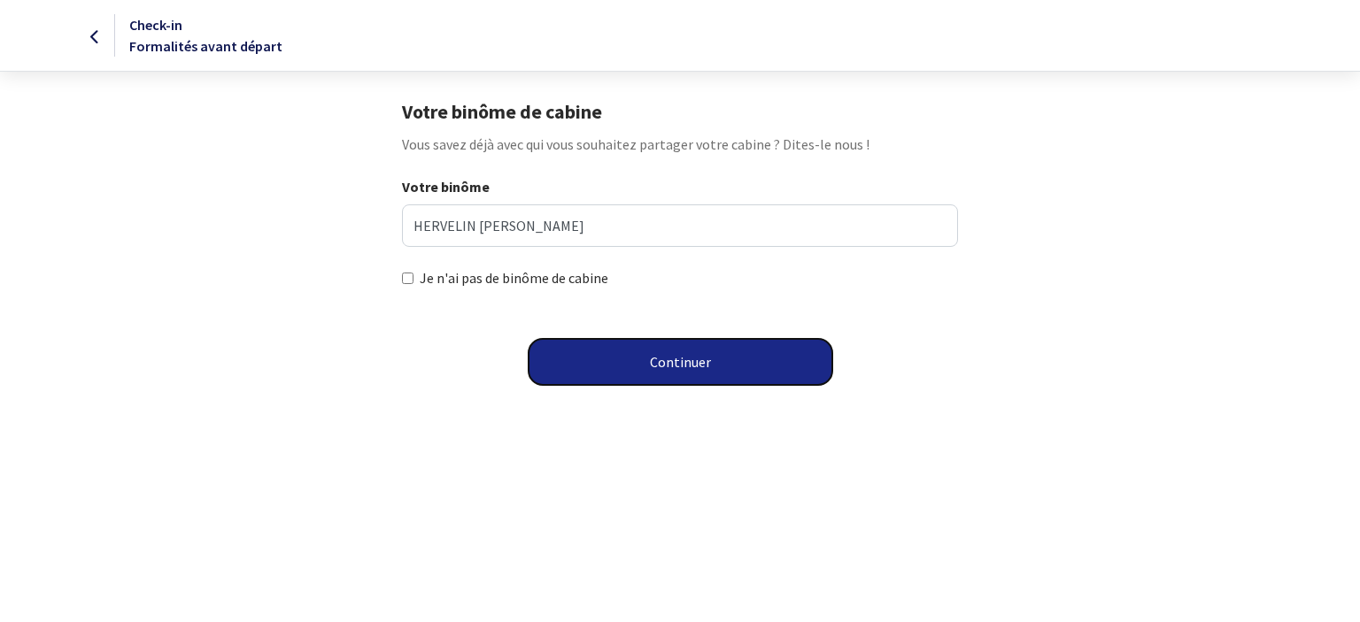
click at [695, 356] on button "Continuer" at bounding box center [680, 362] width 304 height 46
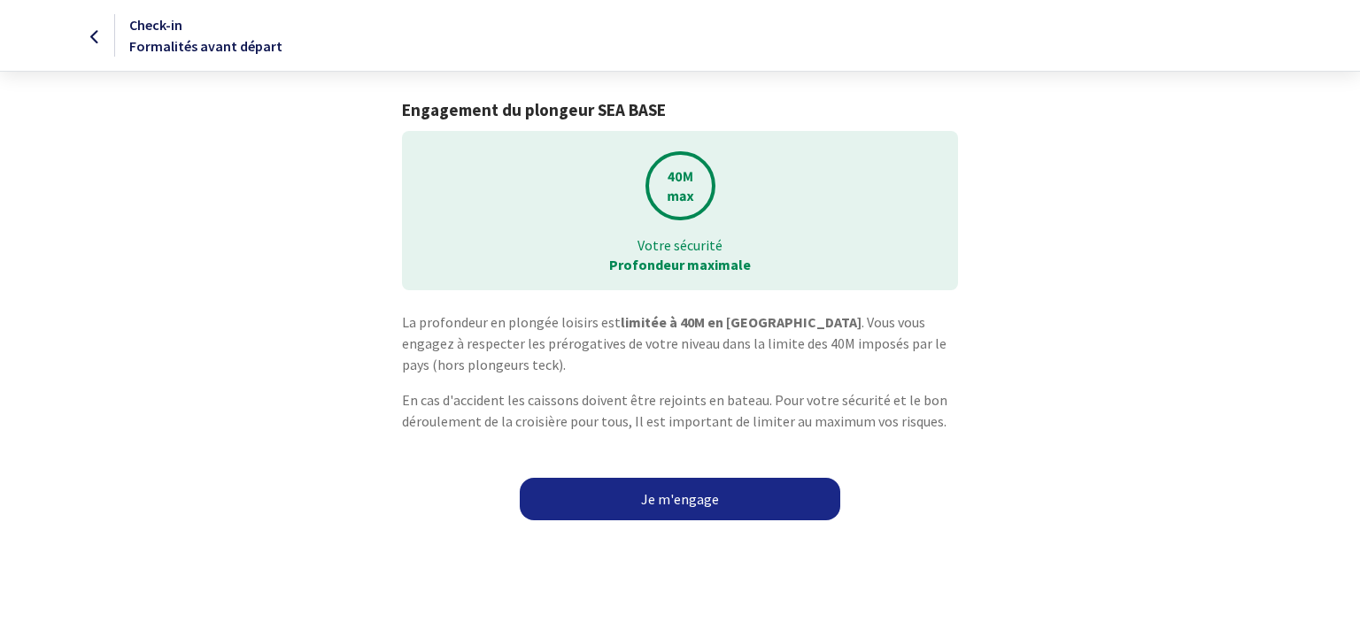
click at [682, 496] on link "Je m'engage" at bounding box center [680, 499] width 320 height 42
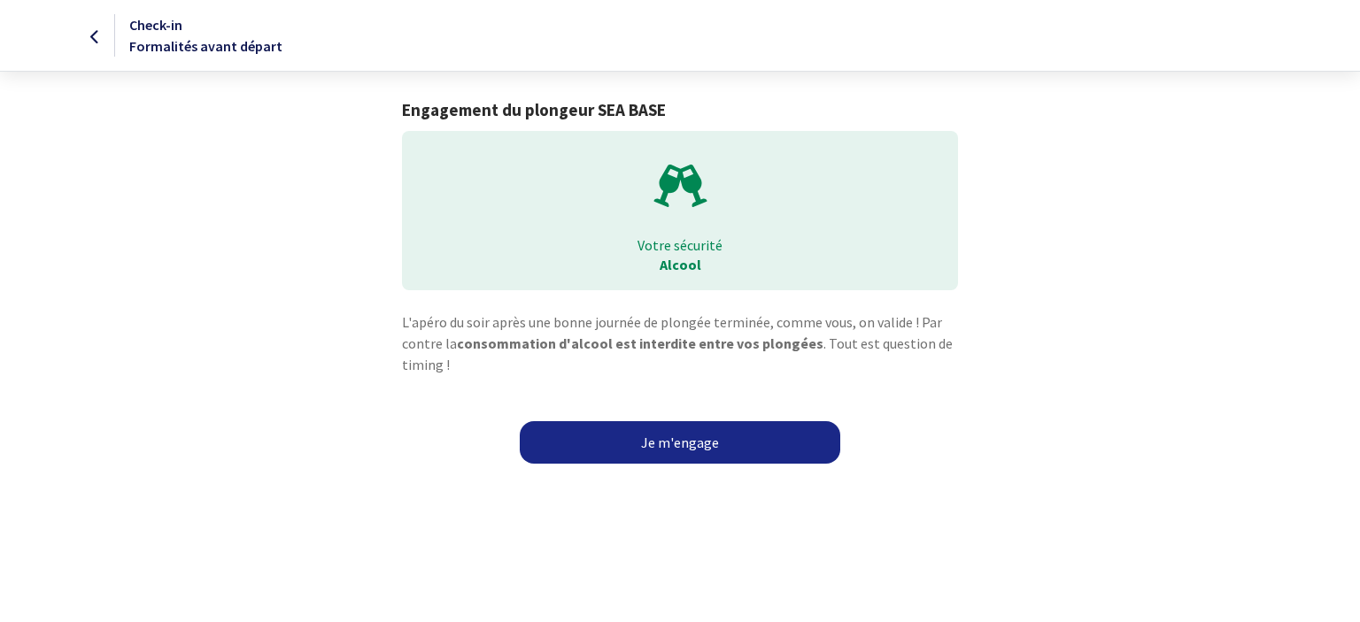
click at [680, 438] on link "Je m'engage" at bounding box center [680, 442] width 320 height 42
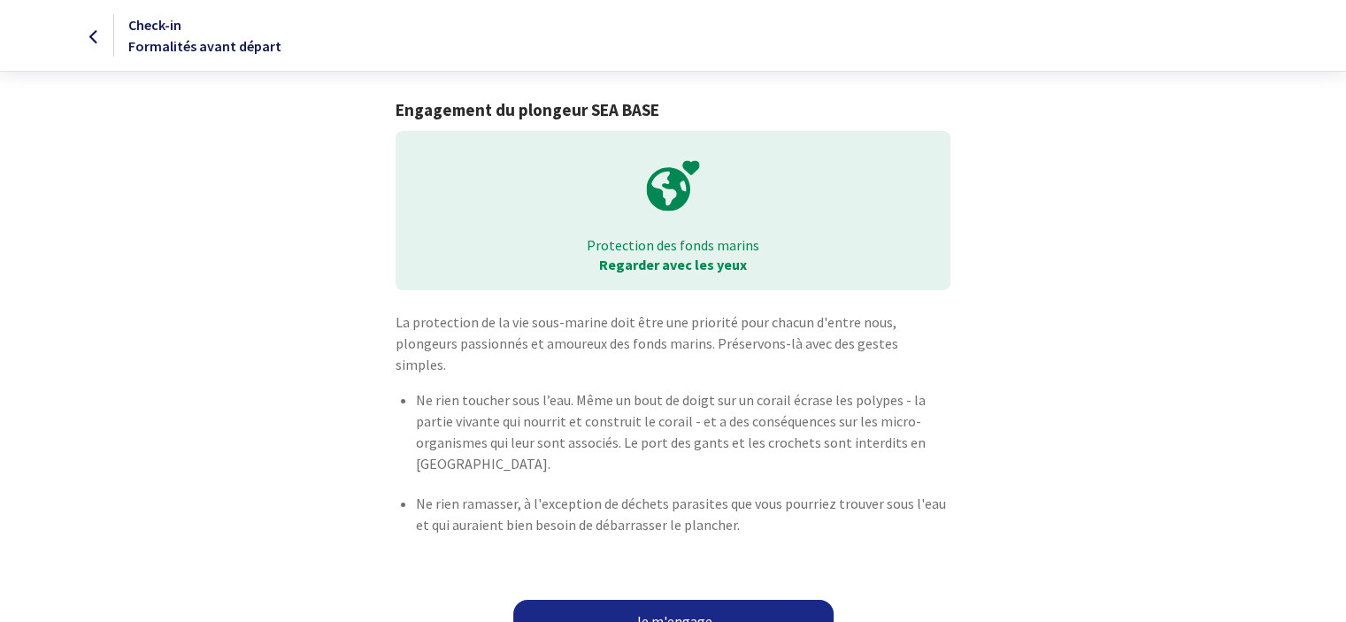
click at [674, 600] on link "Je m'engage" at bounding box center [673, 621] width 320 height 42
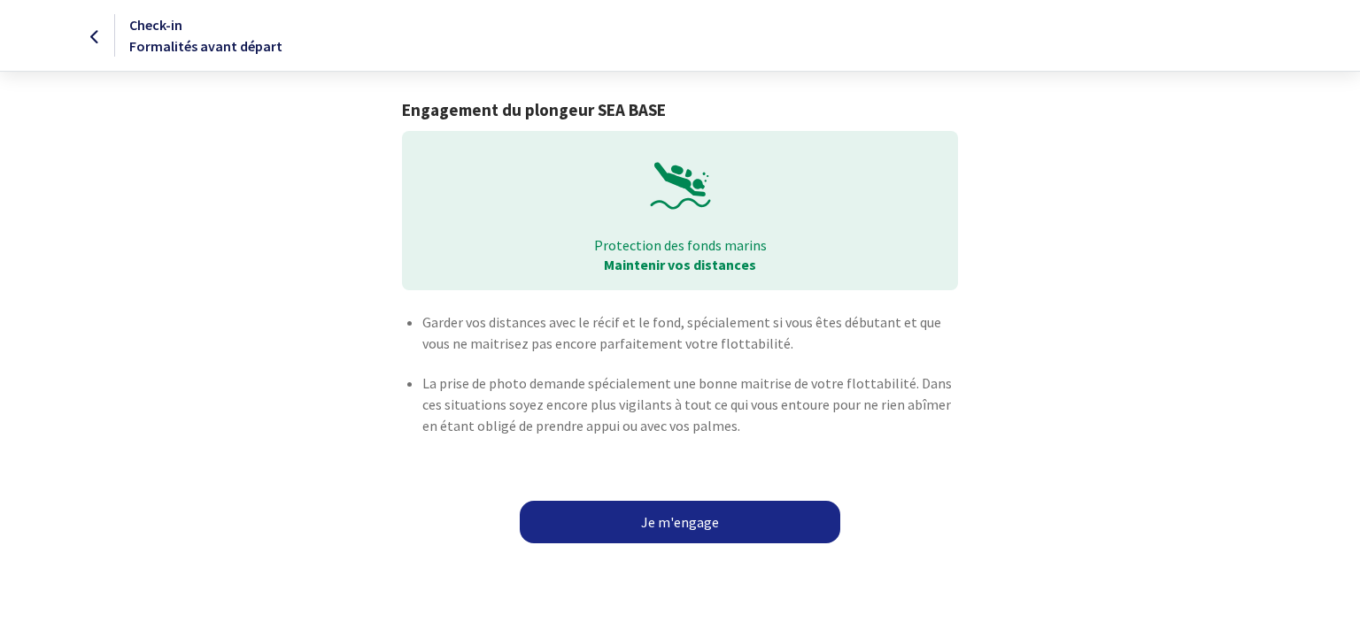
click at [653, 526] on link "Je m'engage" at bounding box center [680, 522] width 320 height 42
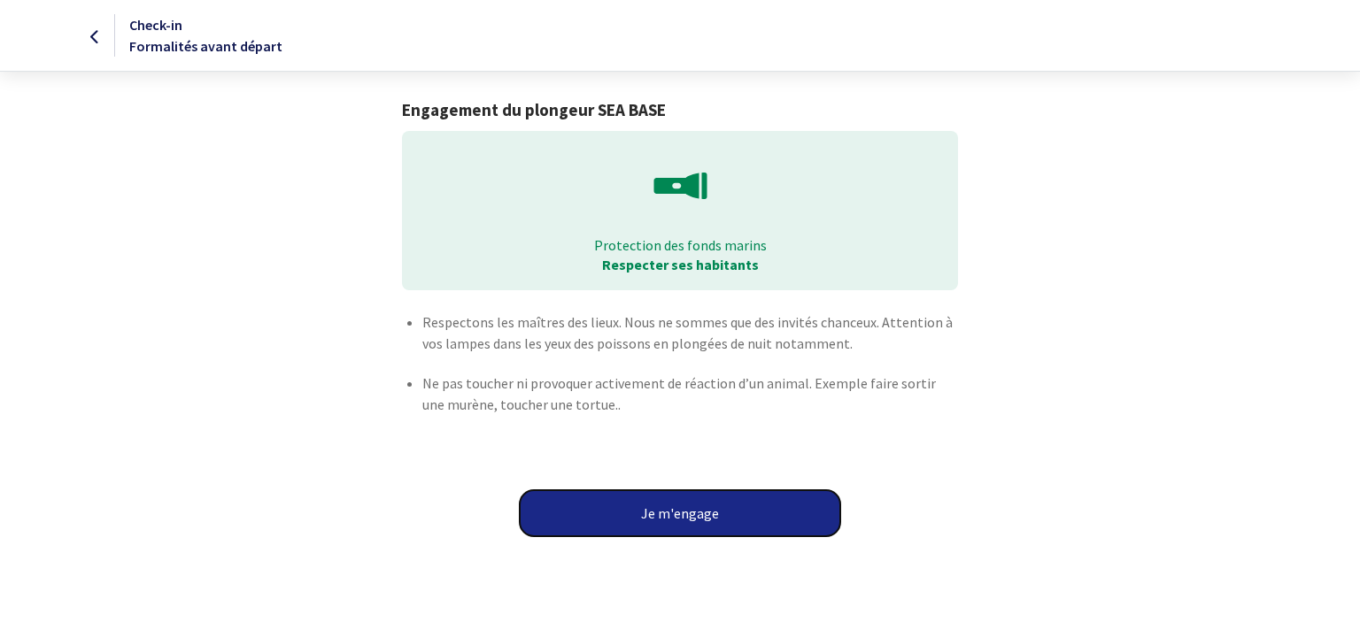
click at [653, 526] on button "Je m'engage" at bounding box center [680, 513] width 320 height 46
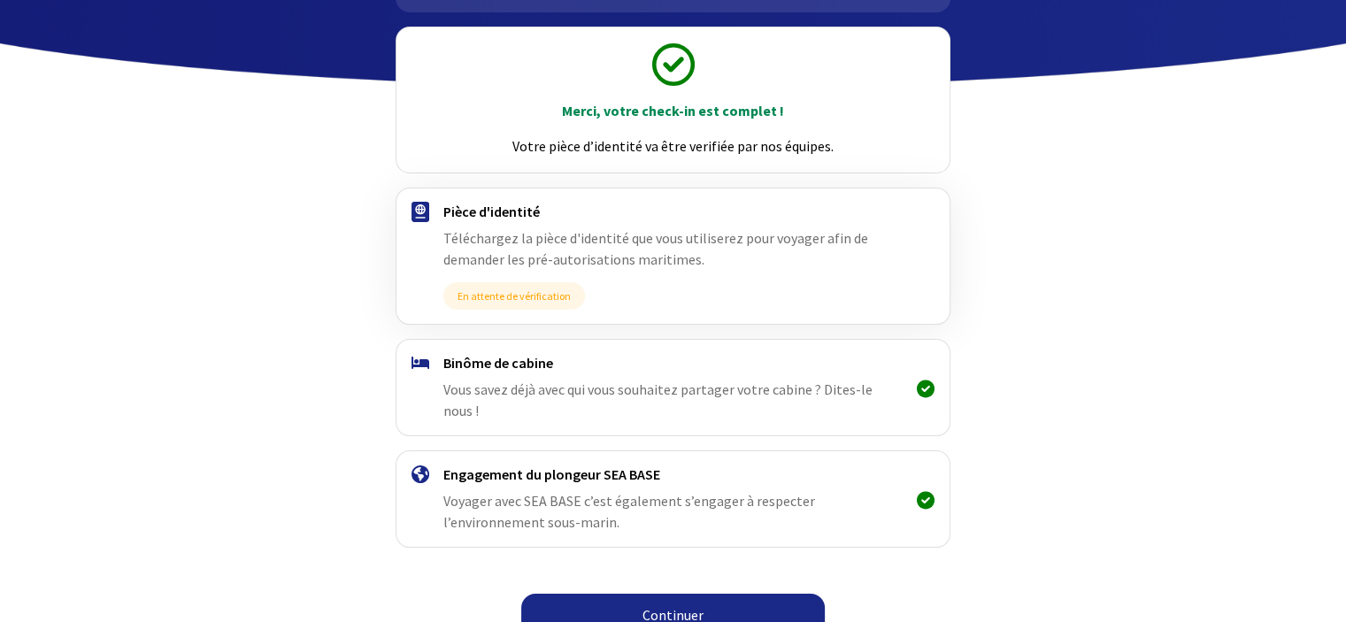
scroll to position [181, 0]
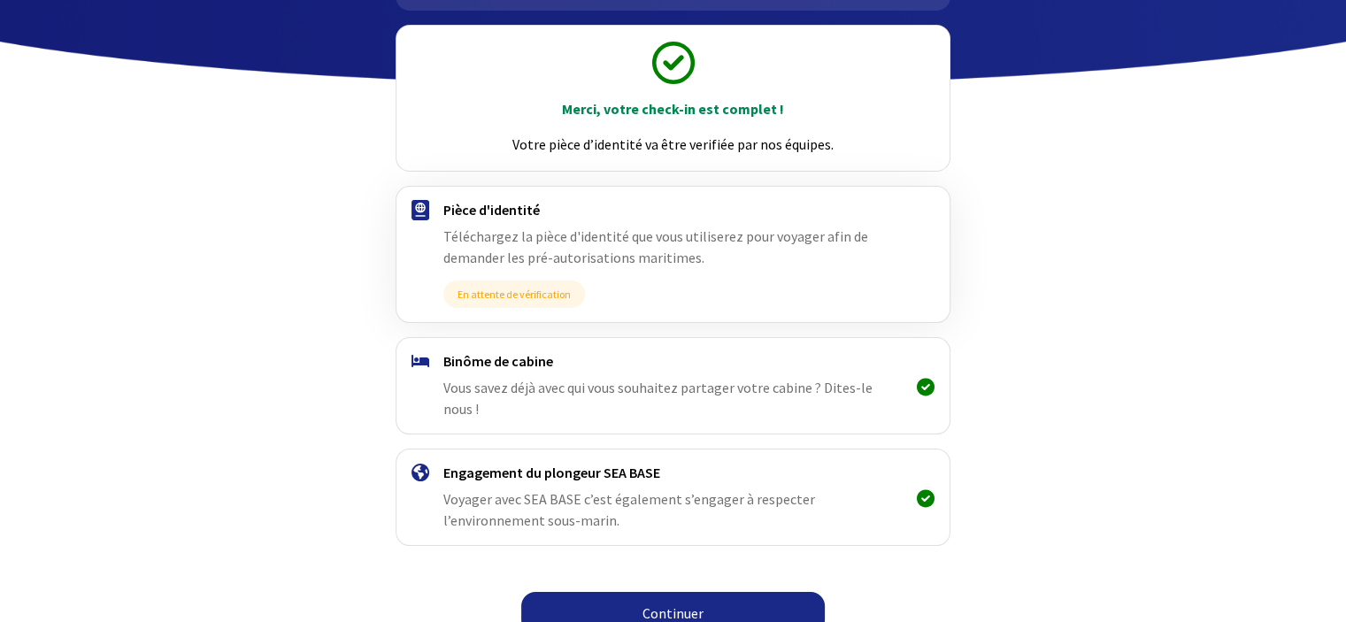
click at [655, 592] on link "Continuer" at bounding box center [673, 613] width 304 height 42
